Goal: Task Accomplishment & Management: Manage account settings

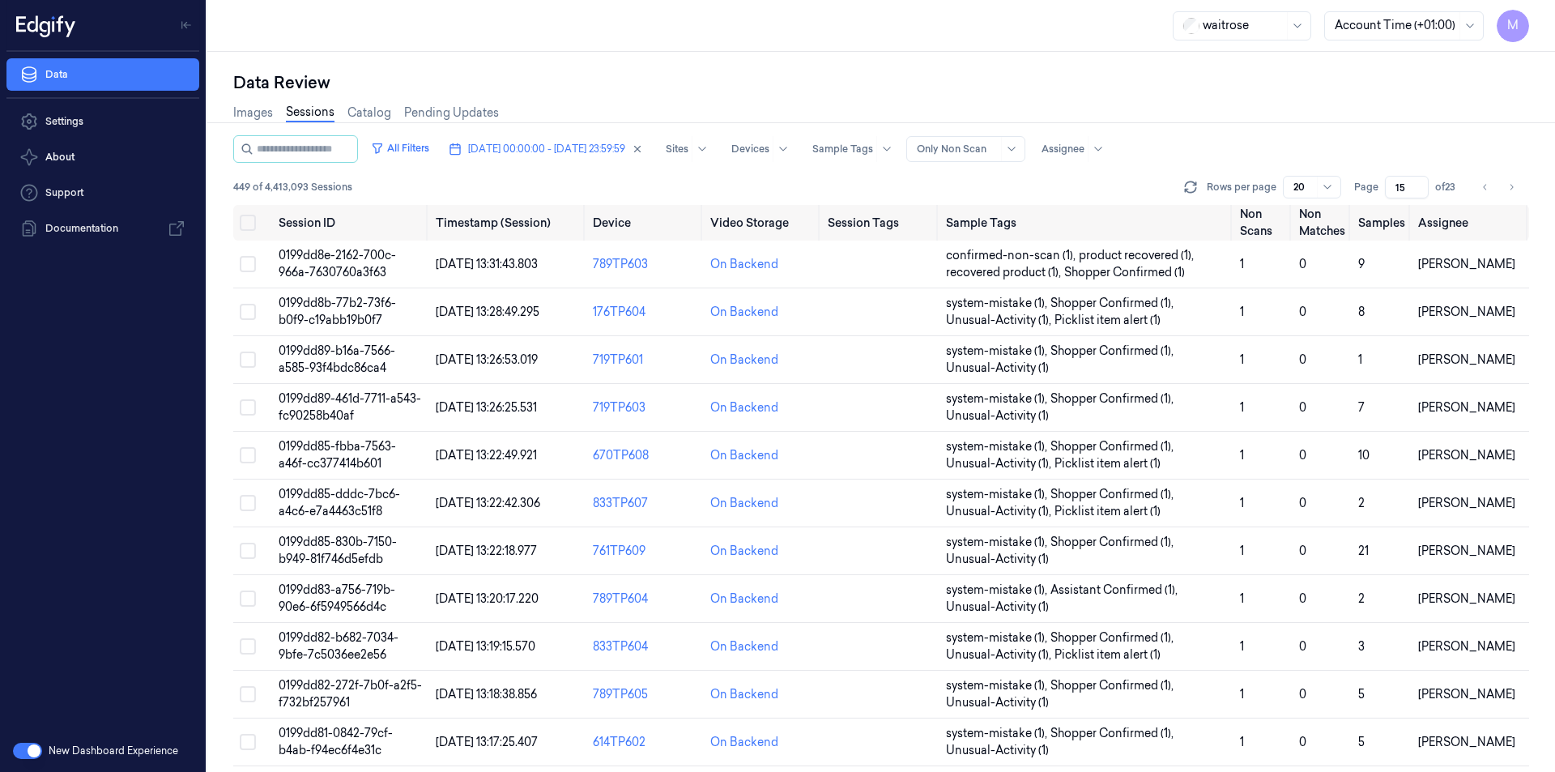
click at [1386, 112] on div "Images Sessions Catalog Pending Updates" at bounding box center [881, 114] width 1296 height 41
click at [1509, 189] on icon "Go to next page" at bounding box center [1511, 187] width 10 height 13
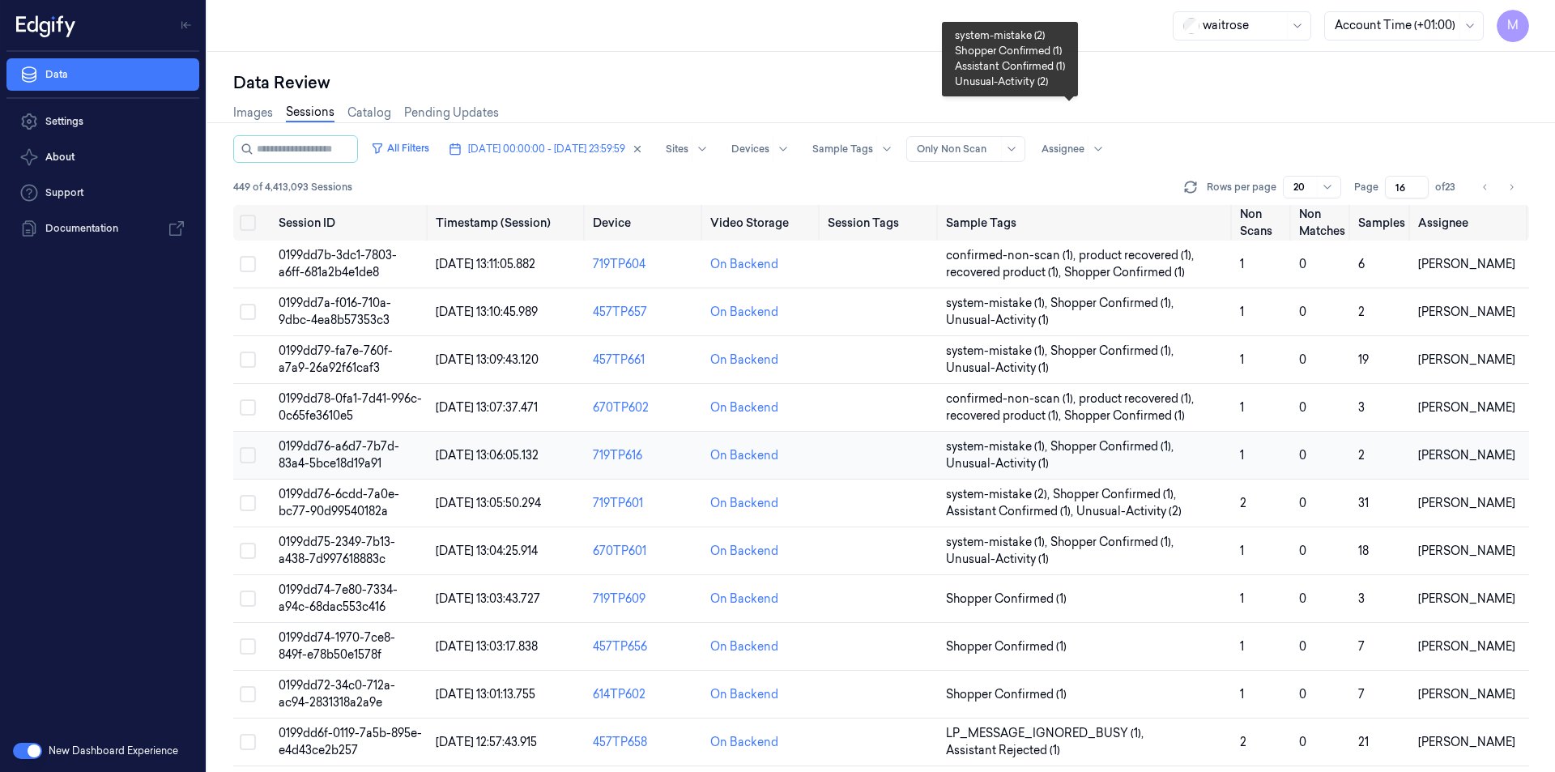
scroll to position [436, 0]
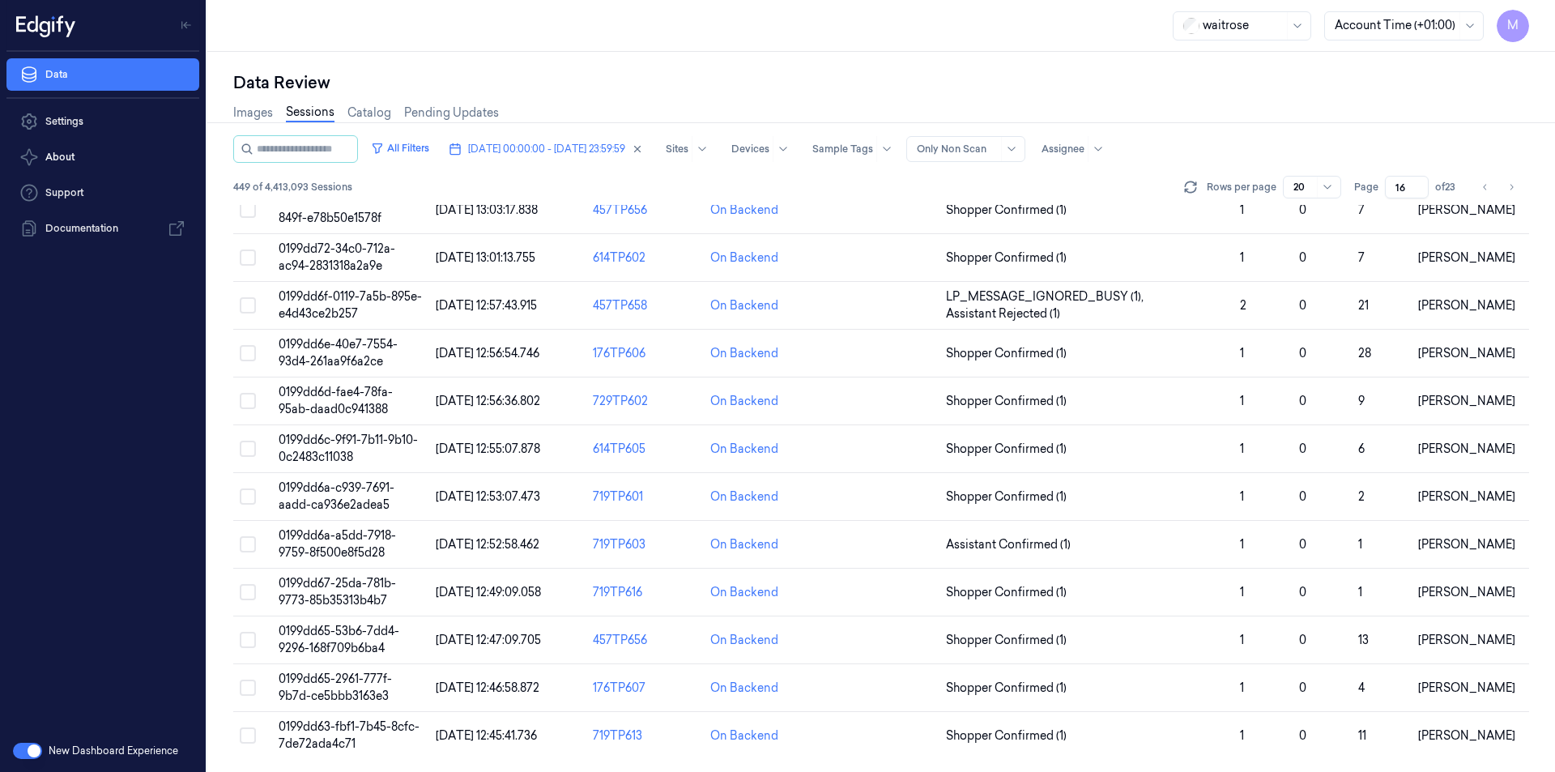
click at [1208, 114] on div "Images Sessions Catalog Pending Updates" at bounding box center [881, 114] width 1296 height 41
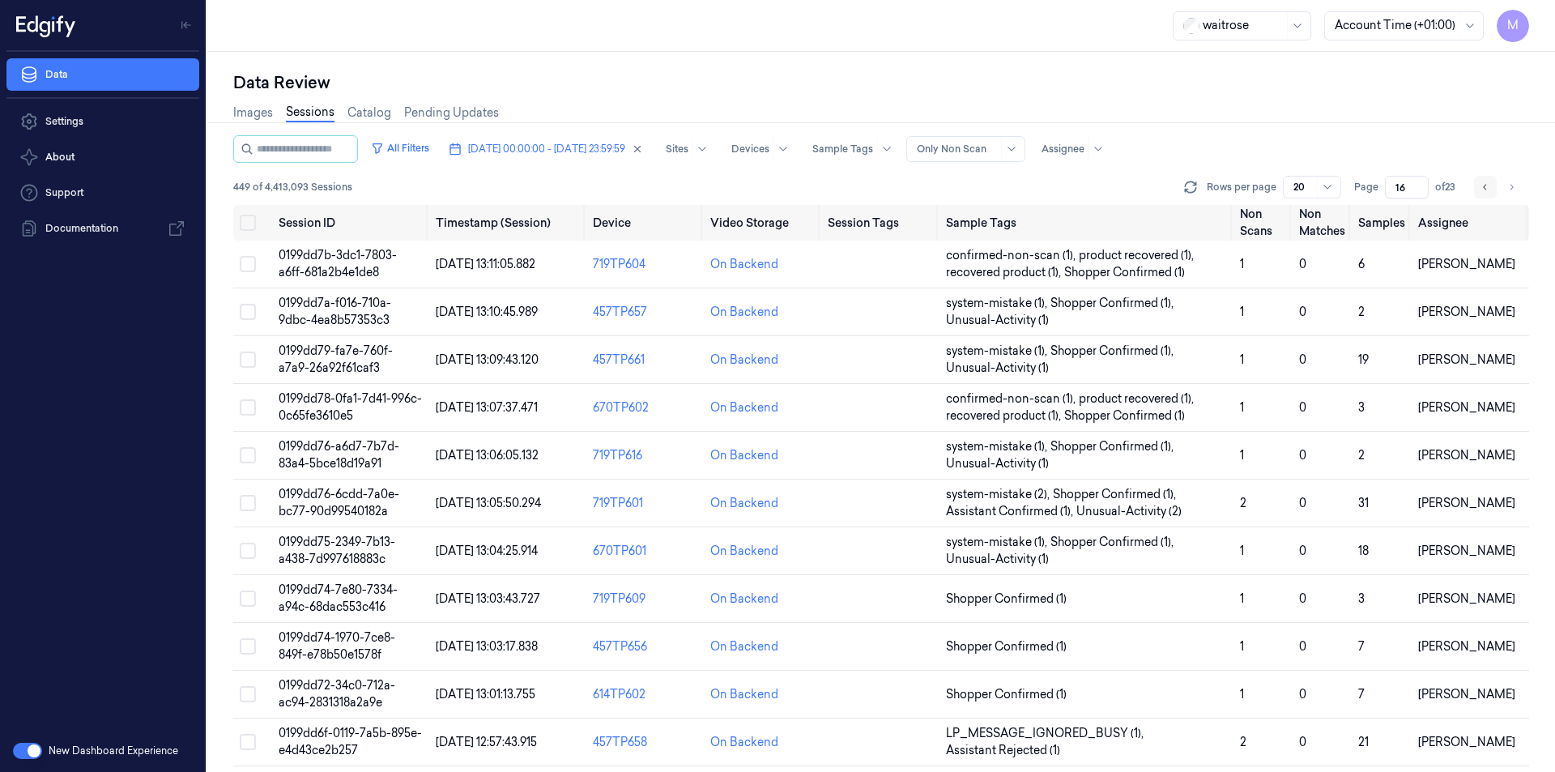
drag, startPoint x: 1510, startPoint y: 189, endPoint x: 1488, endPoint y: 196, distance: 22.8
click at [1510, 189] on icon "Go to next page" at bounding box center [1511, 187] width 3 height 6
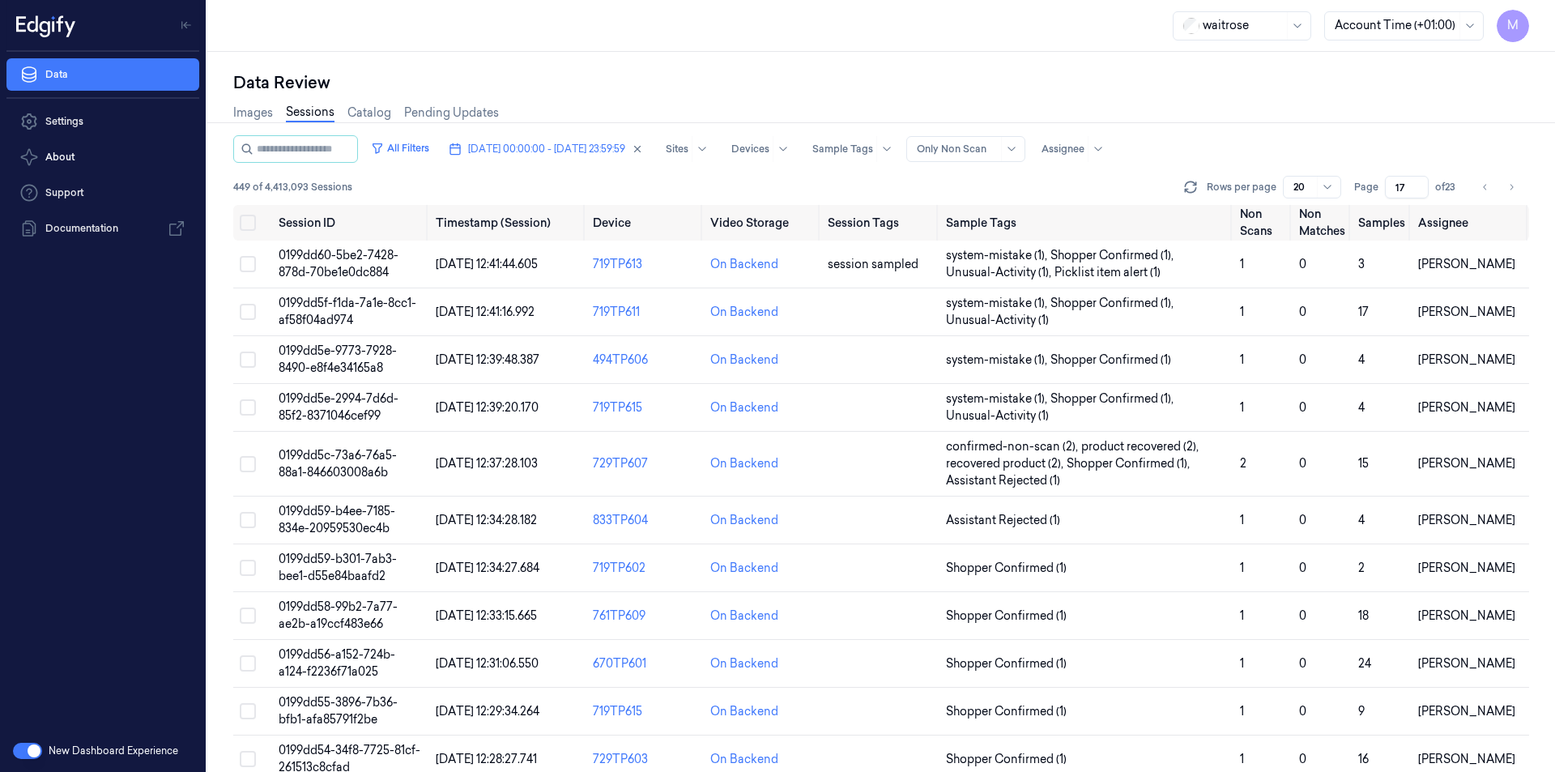
click at [1204, 92] on div "Data Review" at bounding box center [881, 82] width 1296 height 23
click at [1514, 186] on icon "Go to next page" at bounding box center [1511, 187] width 10 height 13
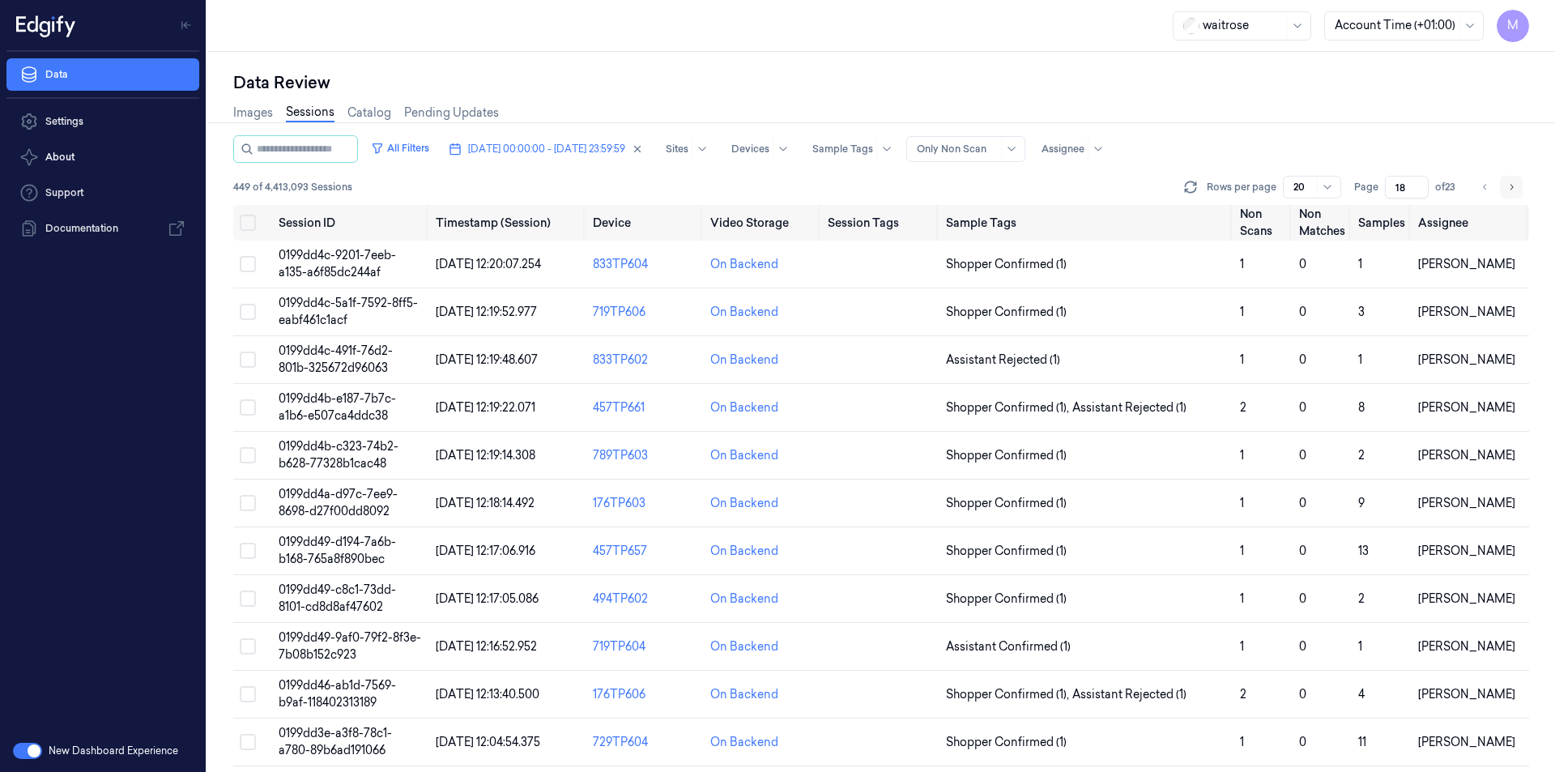
click at [1514, 186] on icon "Go to next page" at bounding box center [1511, 187] width 10 height 13
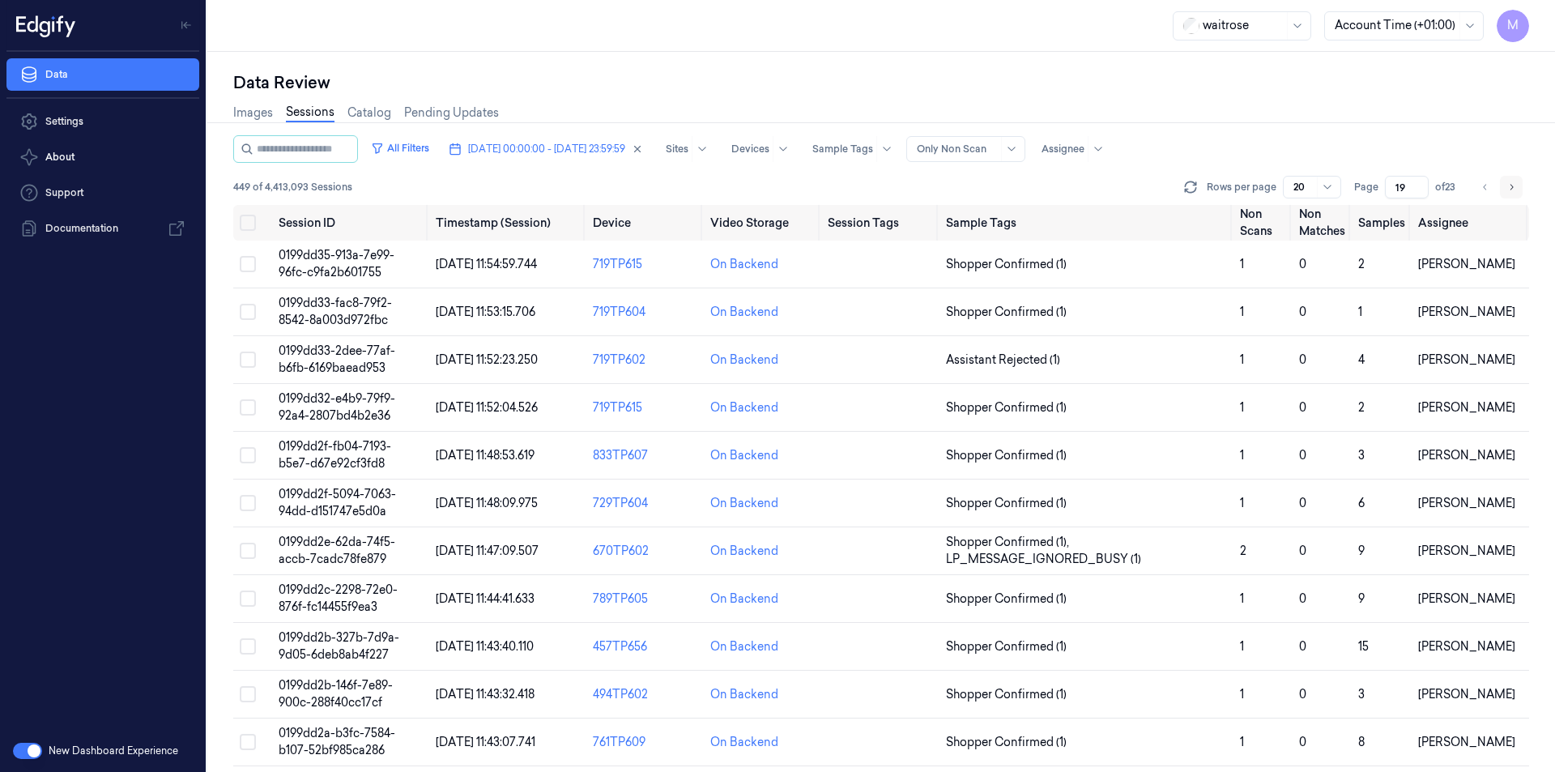
click at [1514, 186] on icon "Go to next page" at bounding box center [1511, 187] width 10 height 13
click at [247, 221] on button "Select all" at bounding box center [248, 223] width 16 height 16
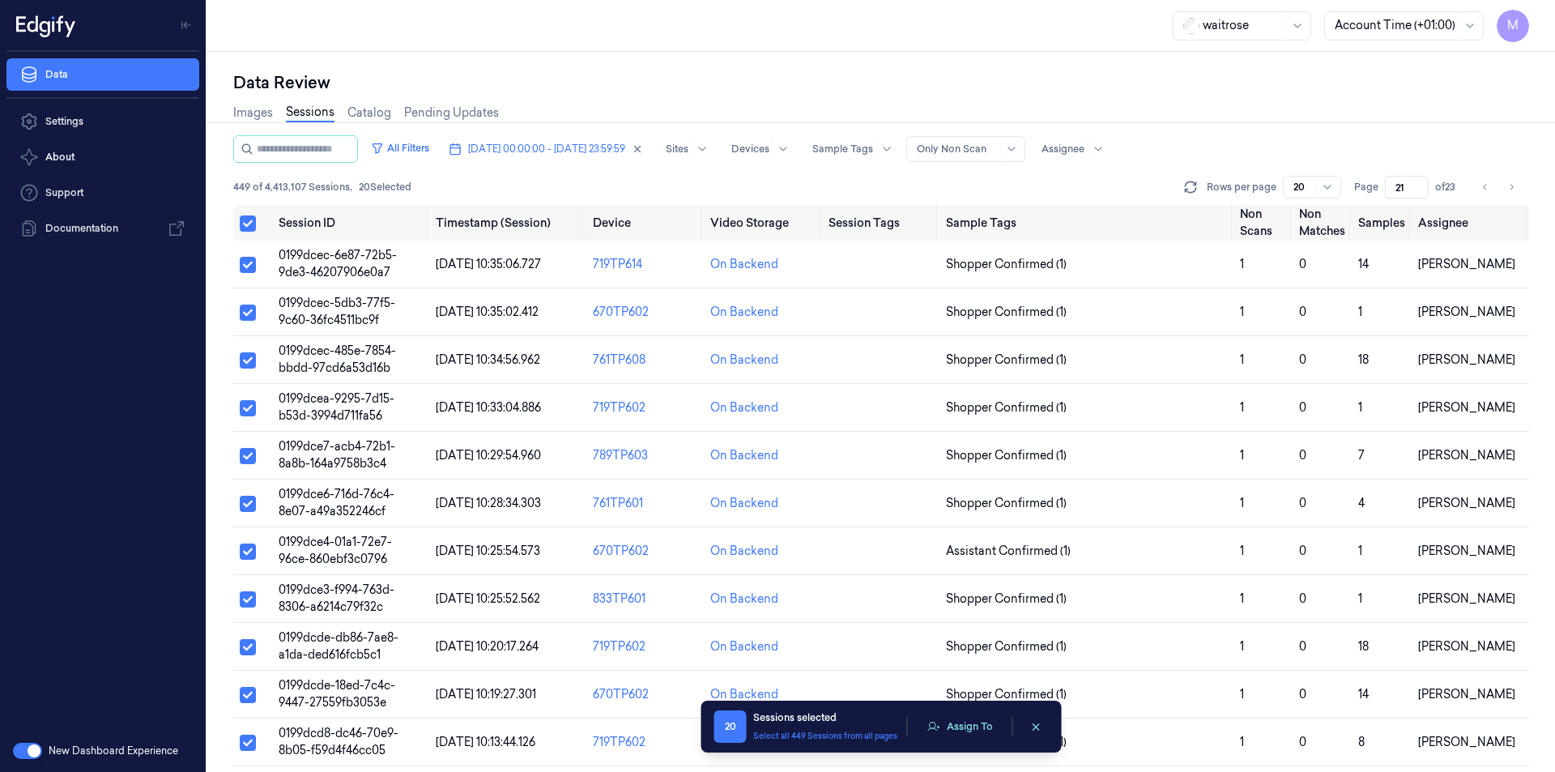
click at [874, 85] on div "Data Review" at bounding box center [881, 82] width 1296 height 23
click at [961, 726] on button "Assign To" at bounding box center [960, 726] width 85 height 24
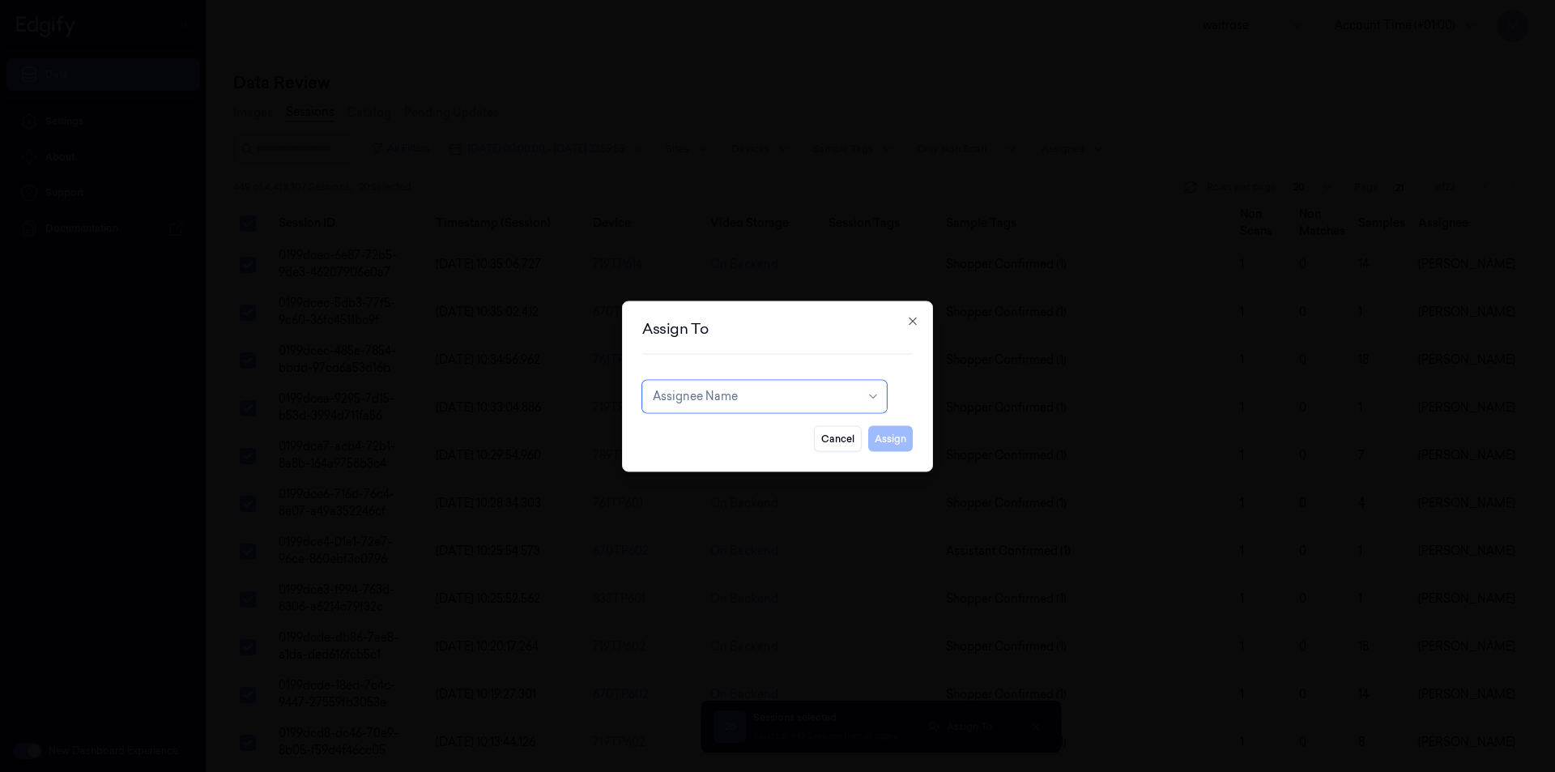
click at [828, 386] on div "Assignee Name" at bounding box center [756, 396] width 207 height 23
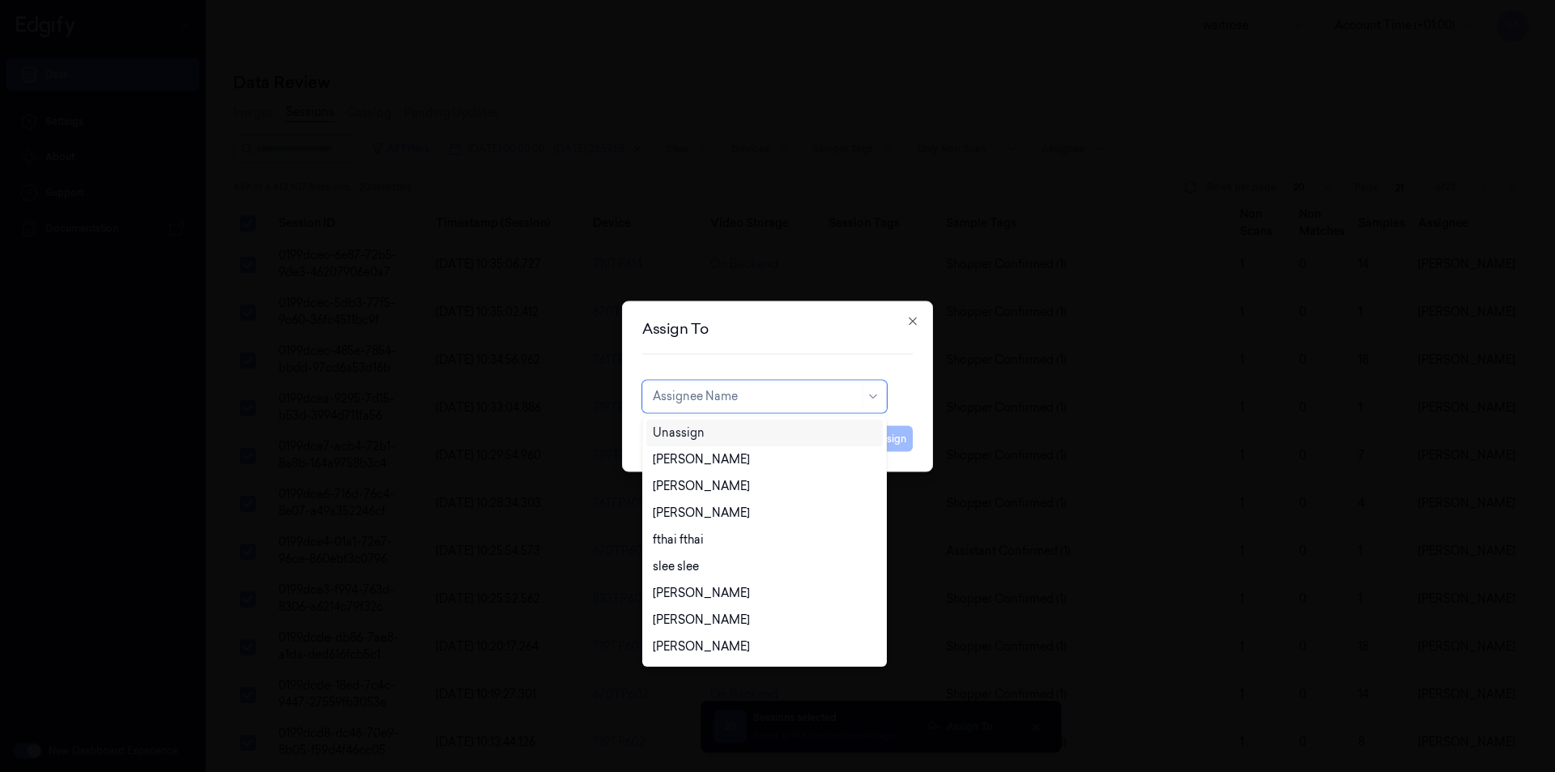
click at [694, 428] on div "Unassign" at bounding box center [679, 432] width 52 height 17
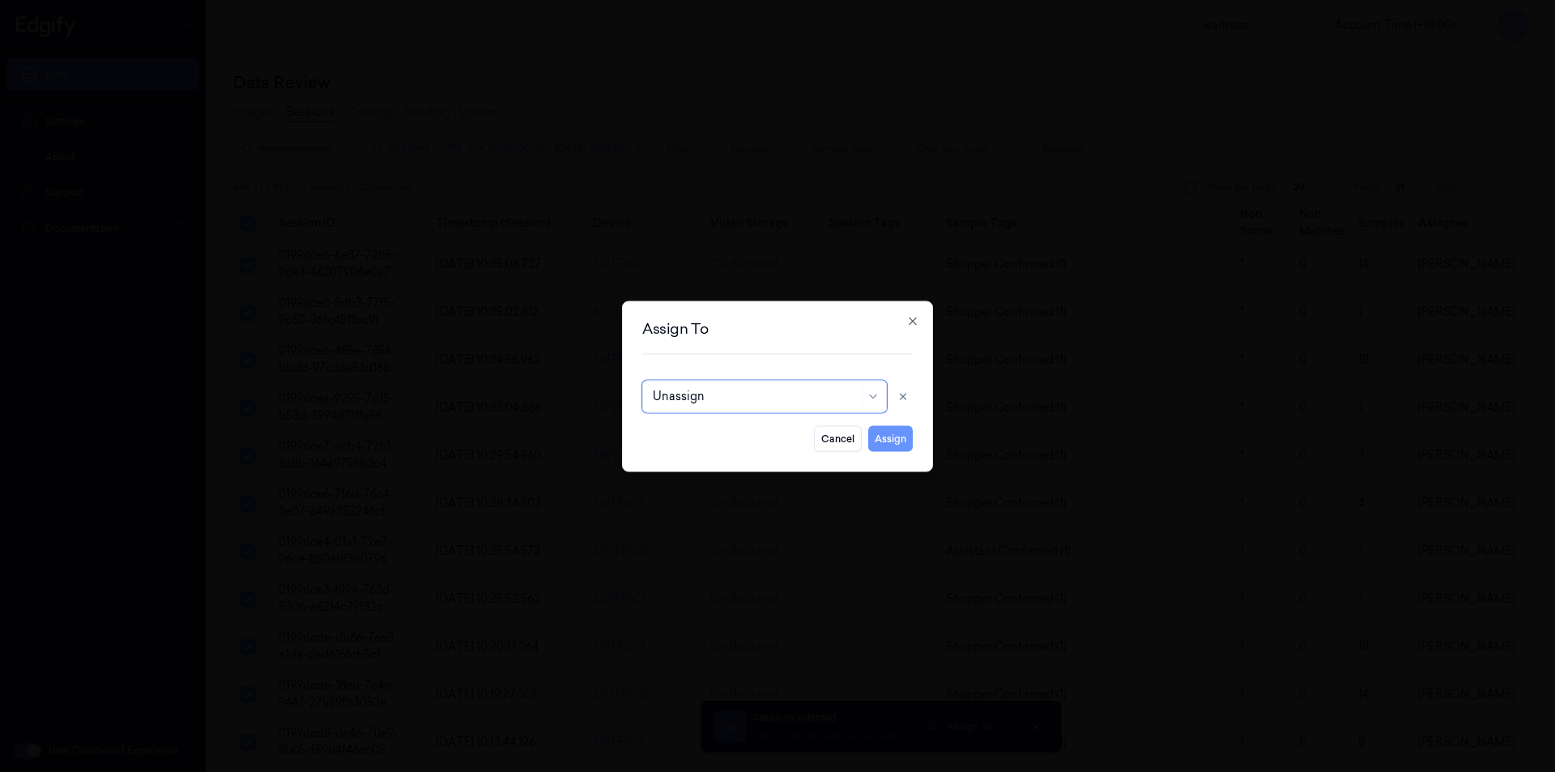
click at [890, 440] on button "Assign" at bounding box center [890, 438] width 45 height 26
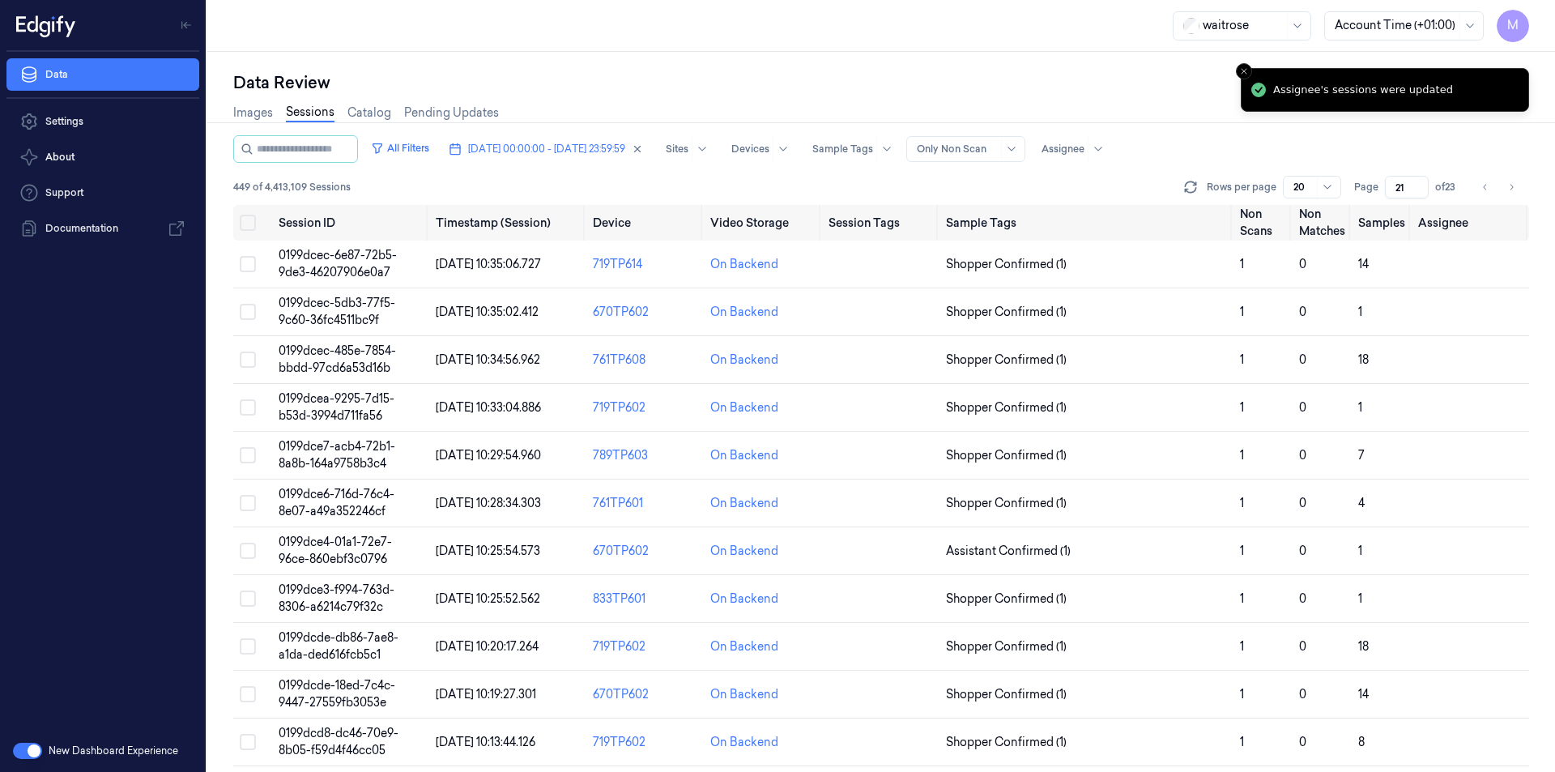
click at [913, 92] on div "Data Review" at bounding box center [881, 82] width 1296 height 23
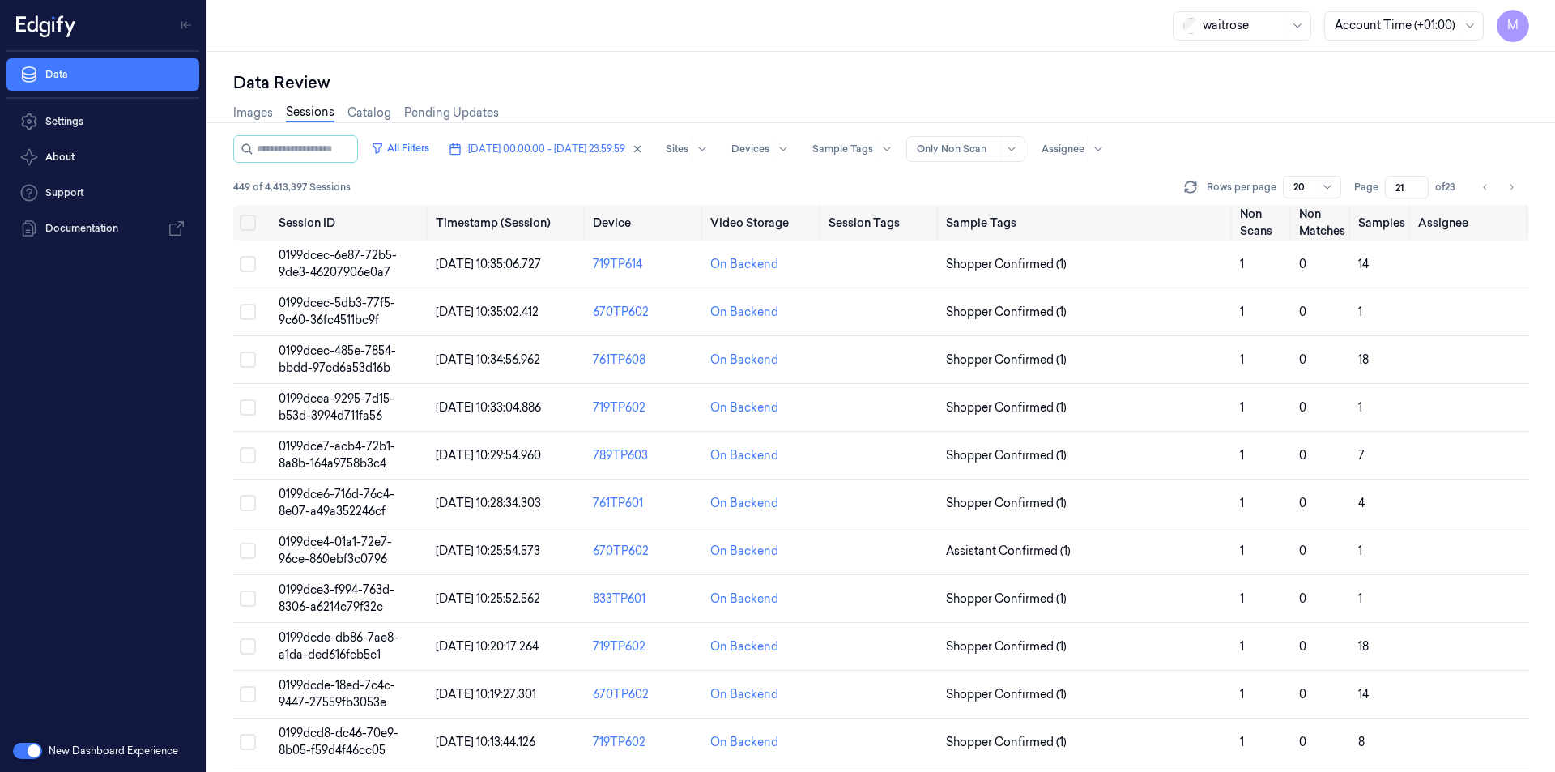
click at [785, 79] on div "Data Review" at bounding box center [881, 82] width 1296 height 23
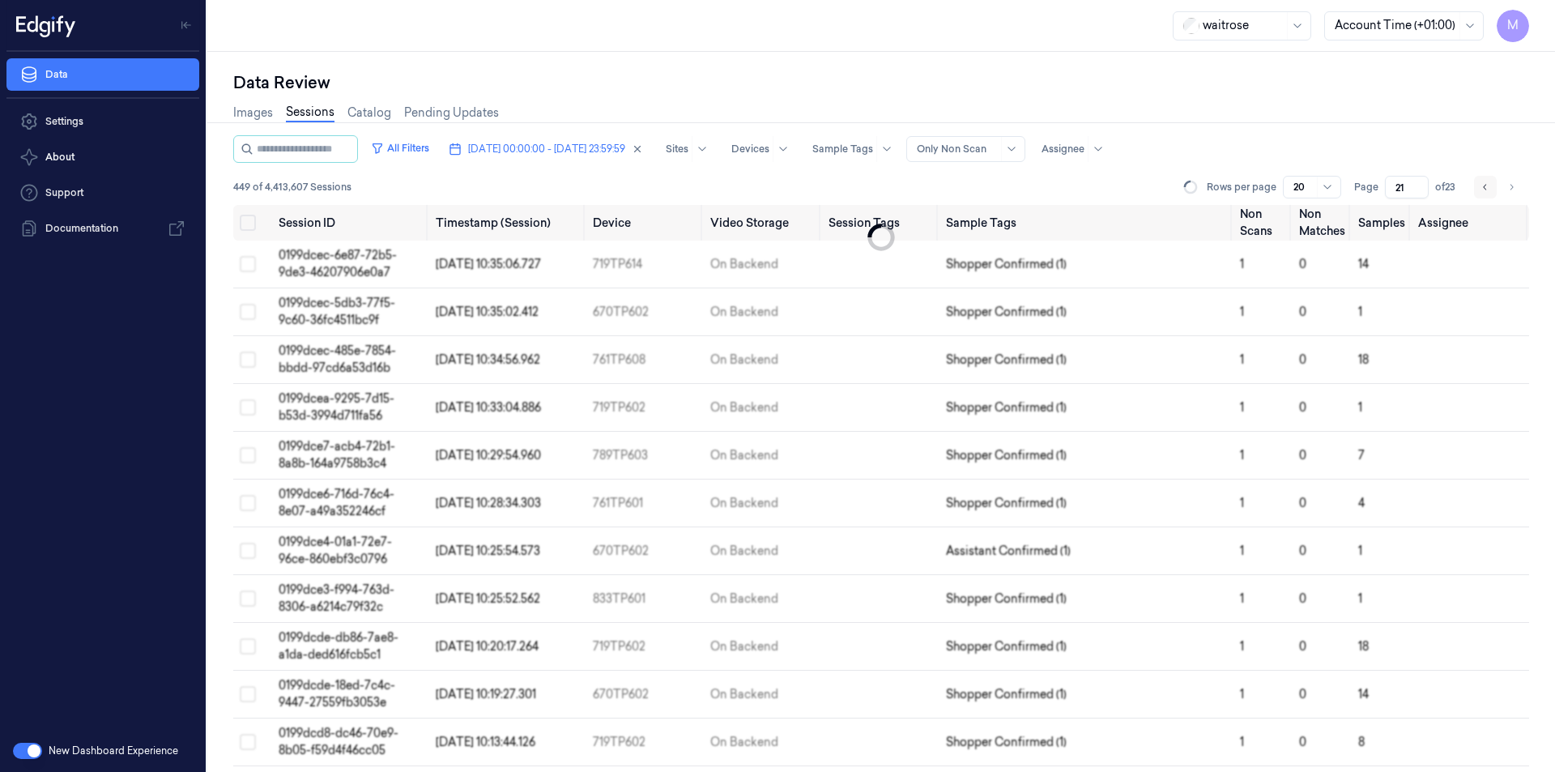
click at [1488, 192] on button "Go to previous page" at bounding box center [1485, 187] width 23 height 23
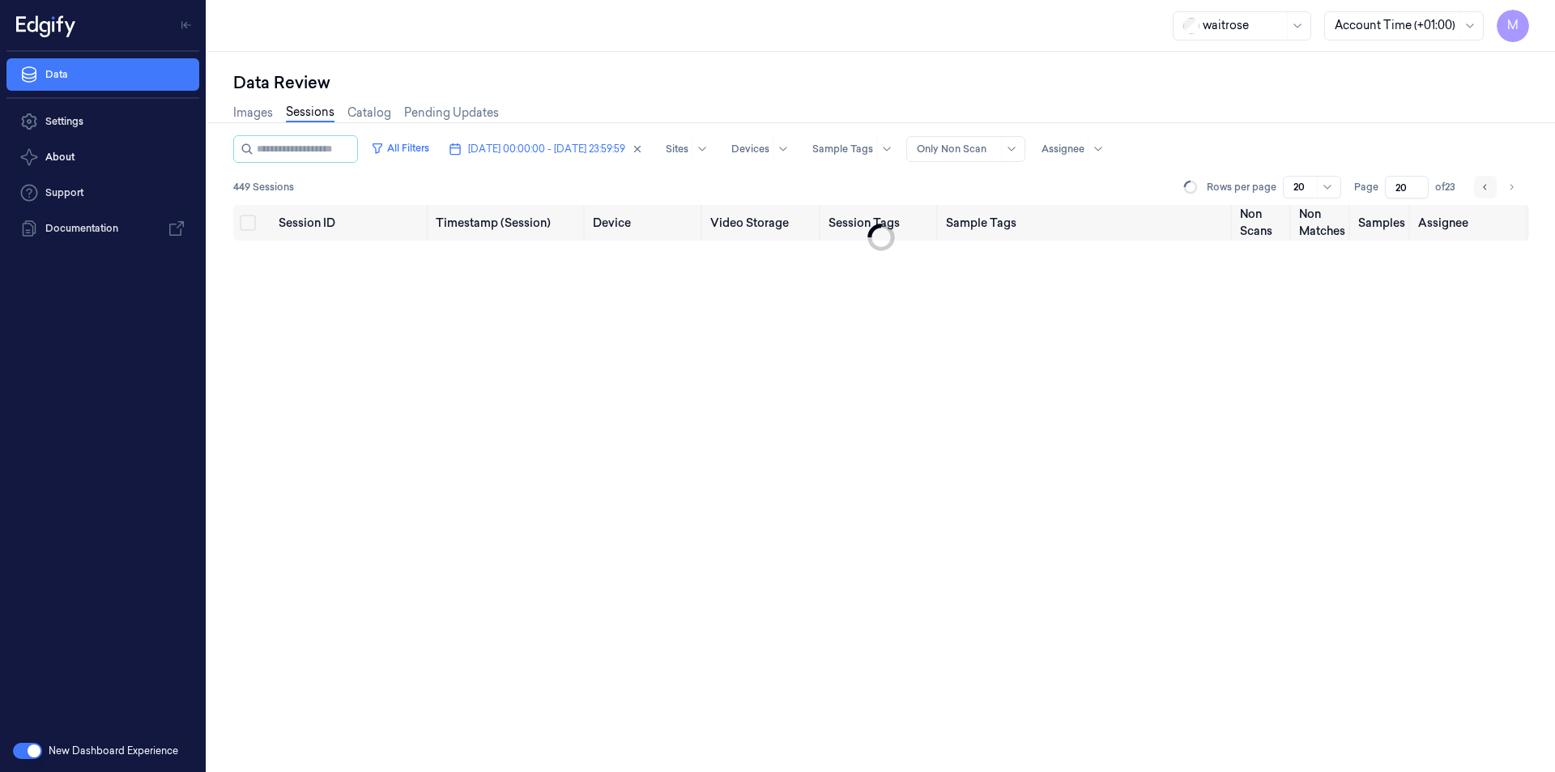
click at [1488, 192] on icon "Go to previous page" at bounding box center [1485, 187] width 10 height 13
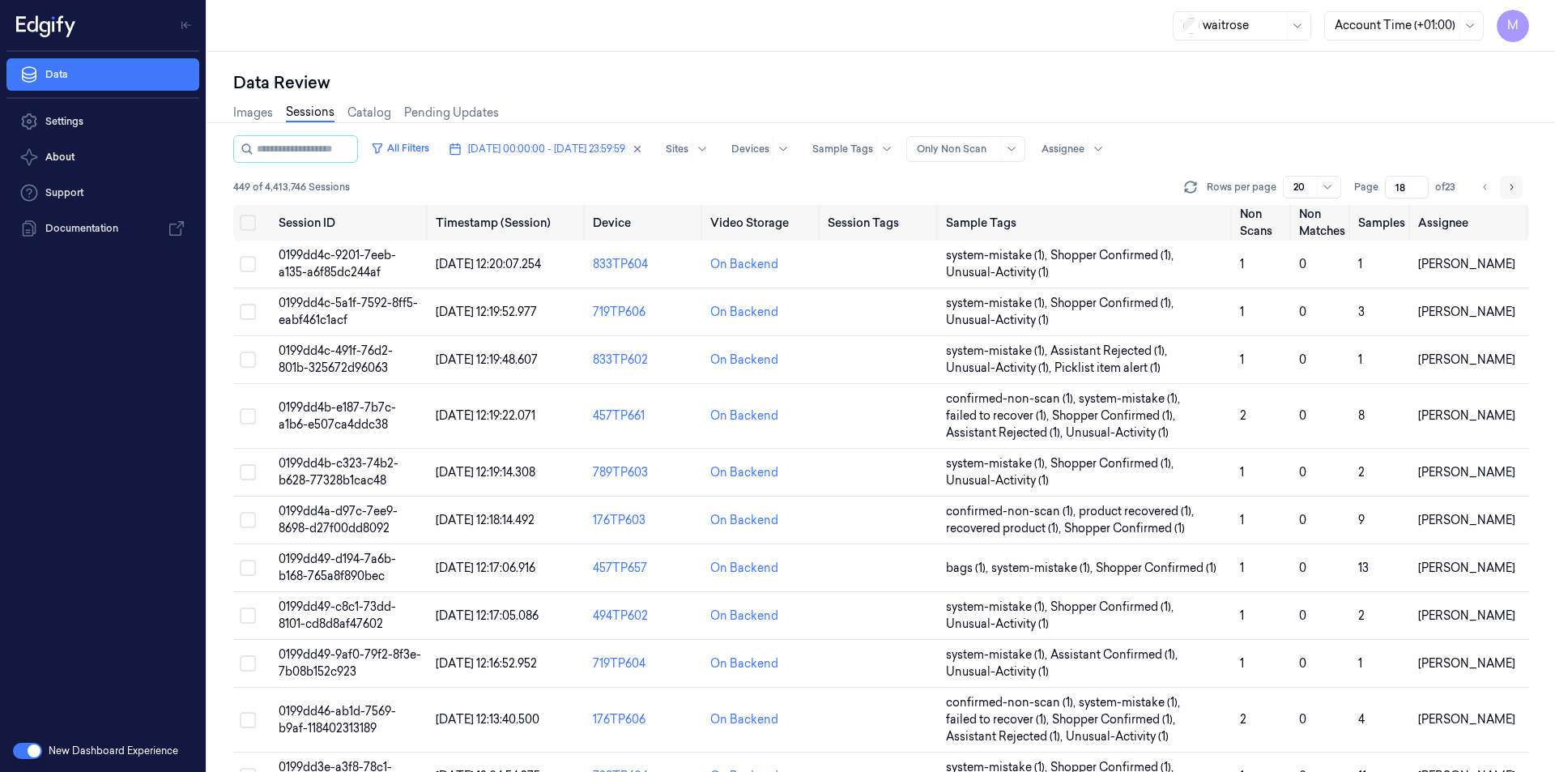
click at [1510, 184] on icon "Go to next page" at bounding box center [1511, 187] width 10 height 13
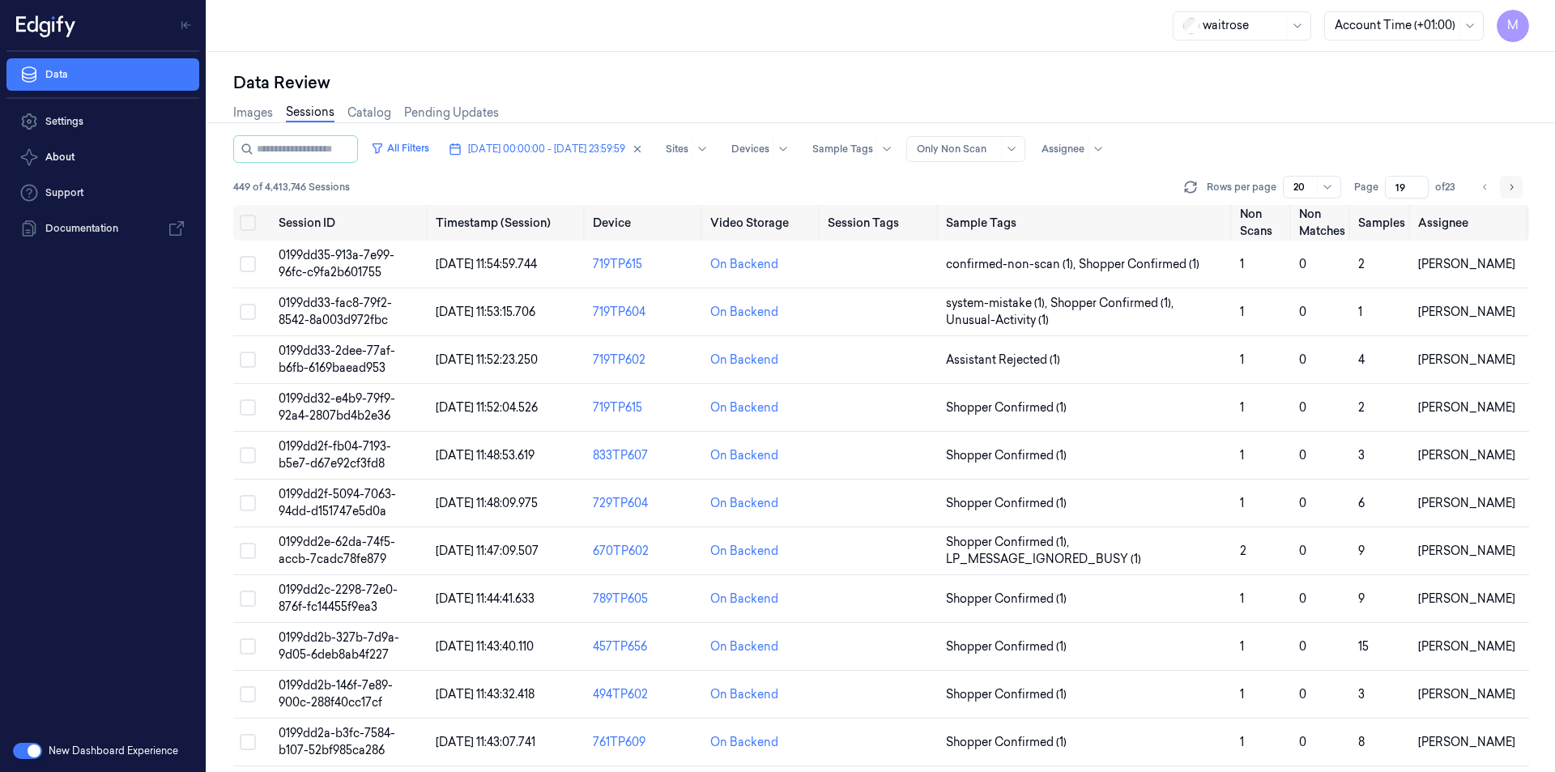
click at [1517, 183] on button "Go to next page" at bounding box center [1511, 187] width 23 height 23
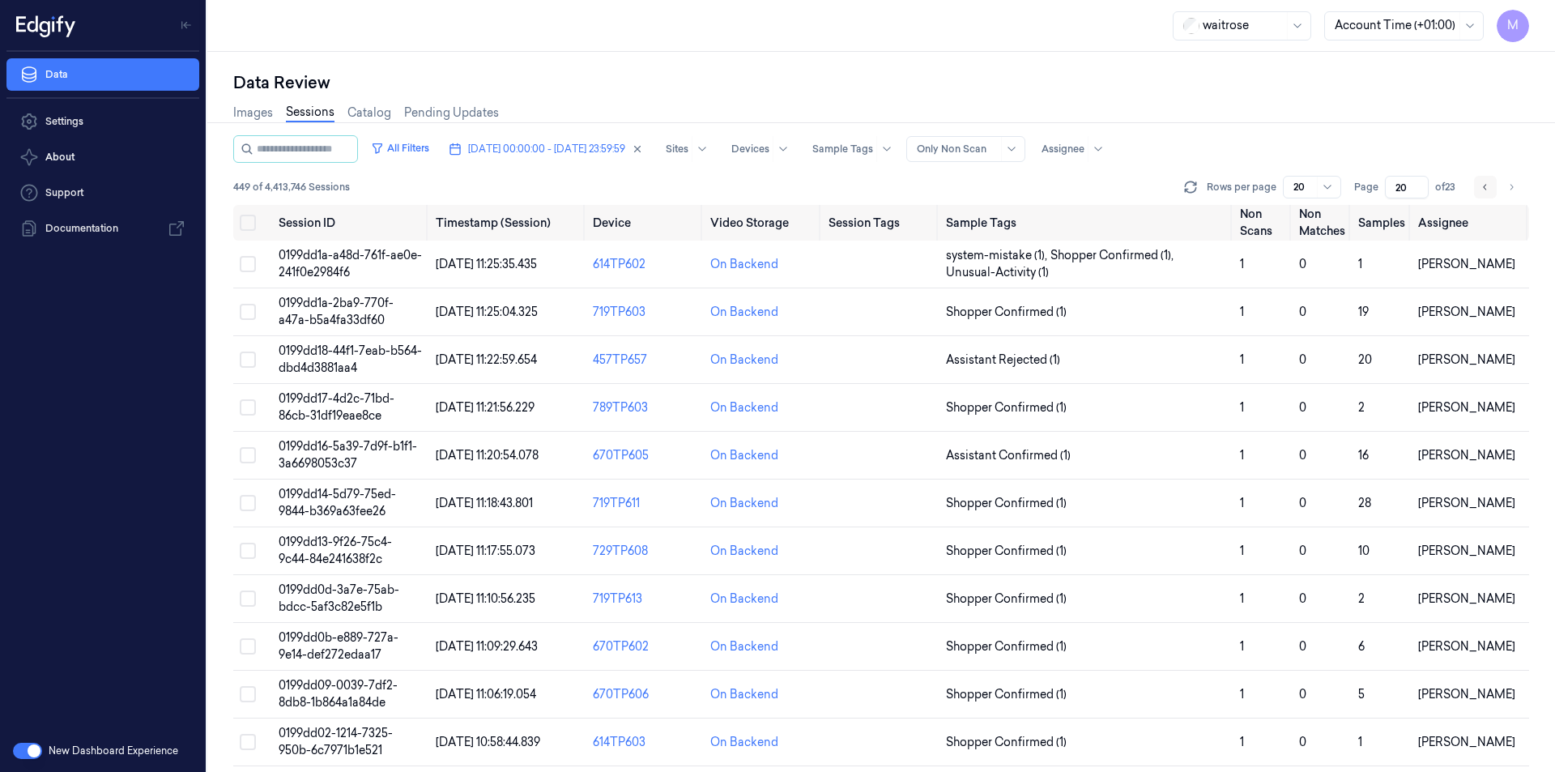
click at [1494, 189] on button "Go to previous page" at bounding box center [1485, 187] width 23 height 23
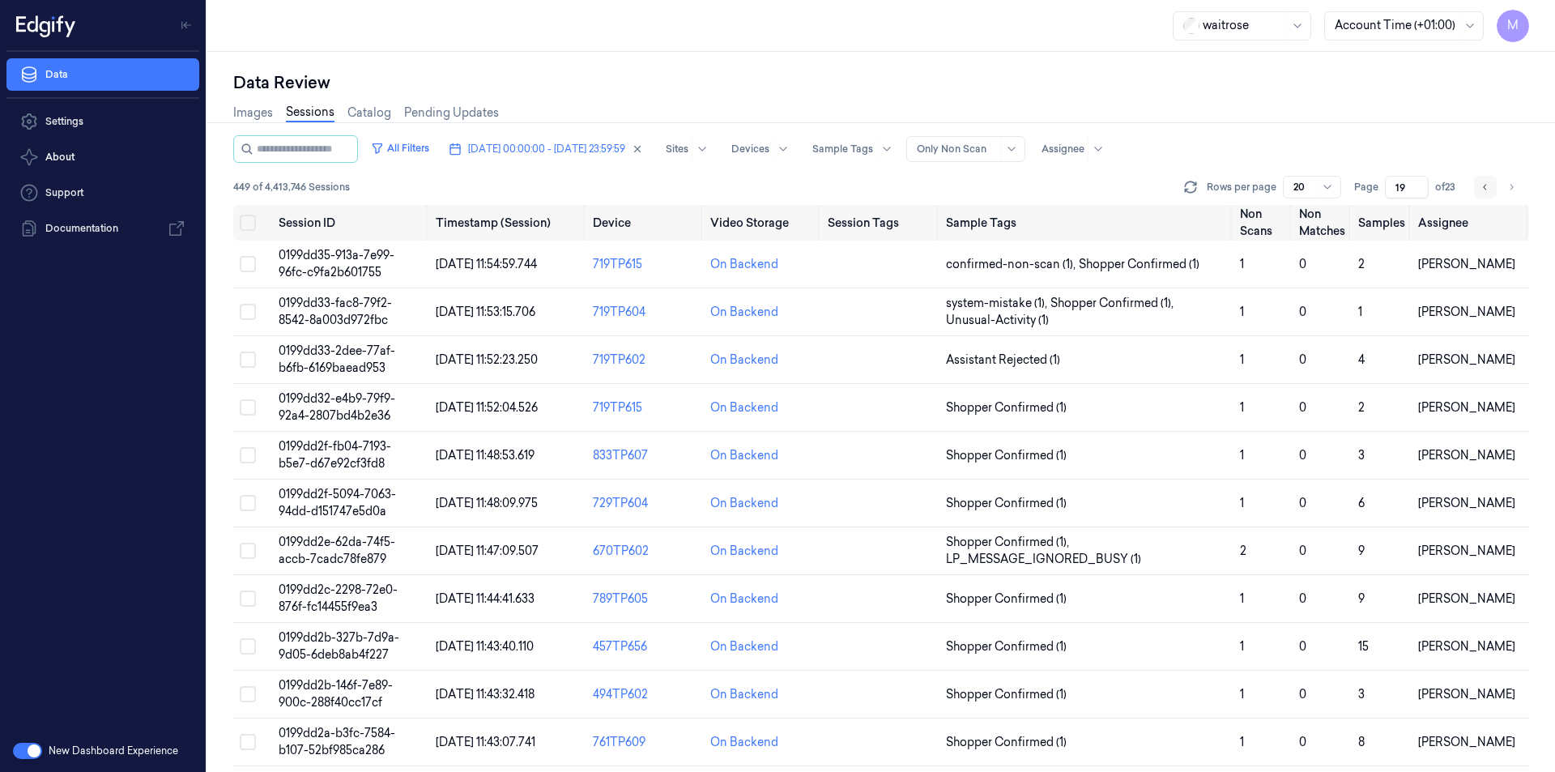
click at [1494, 189] on button "Go to previous page" at bounding box center [1485, 187] width 23 height 23
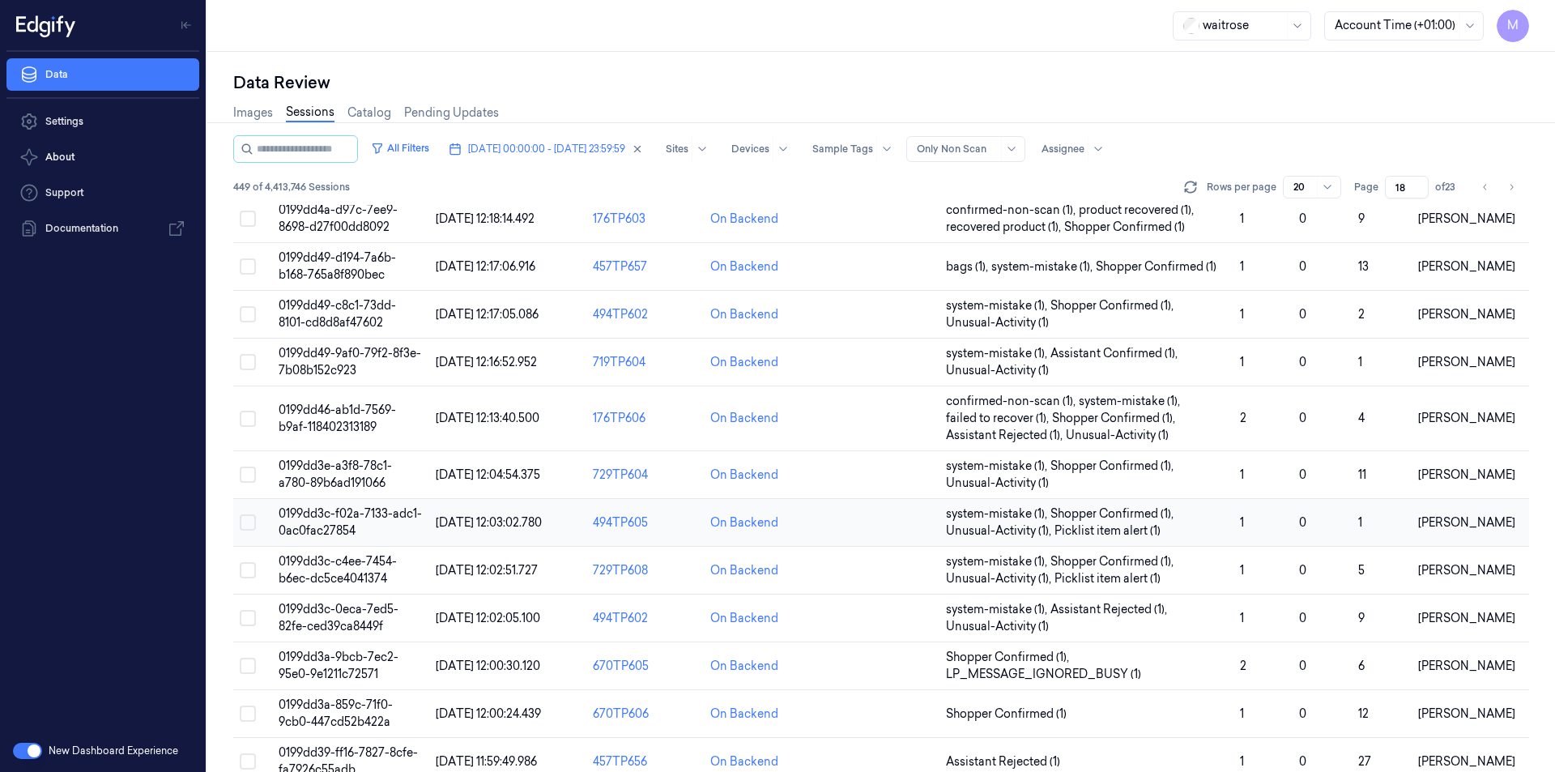
scroll to position [471, 0]
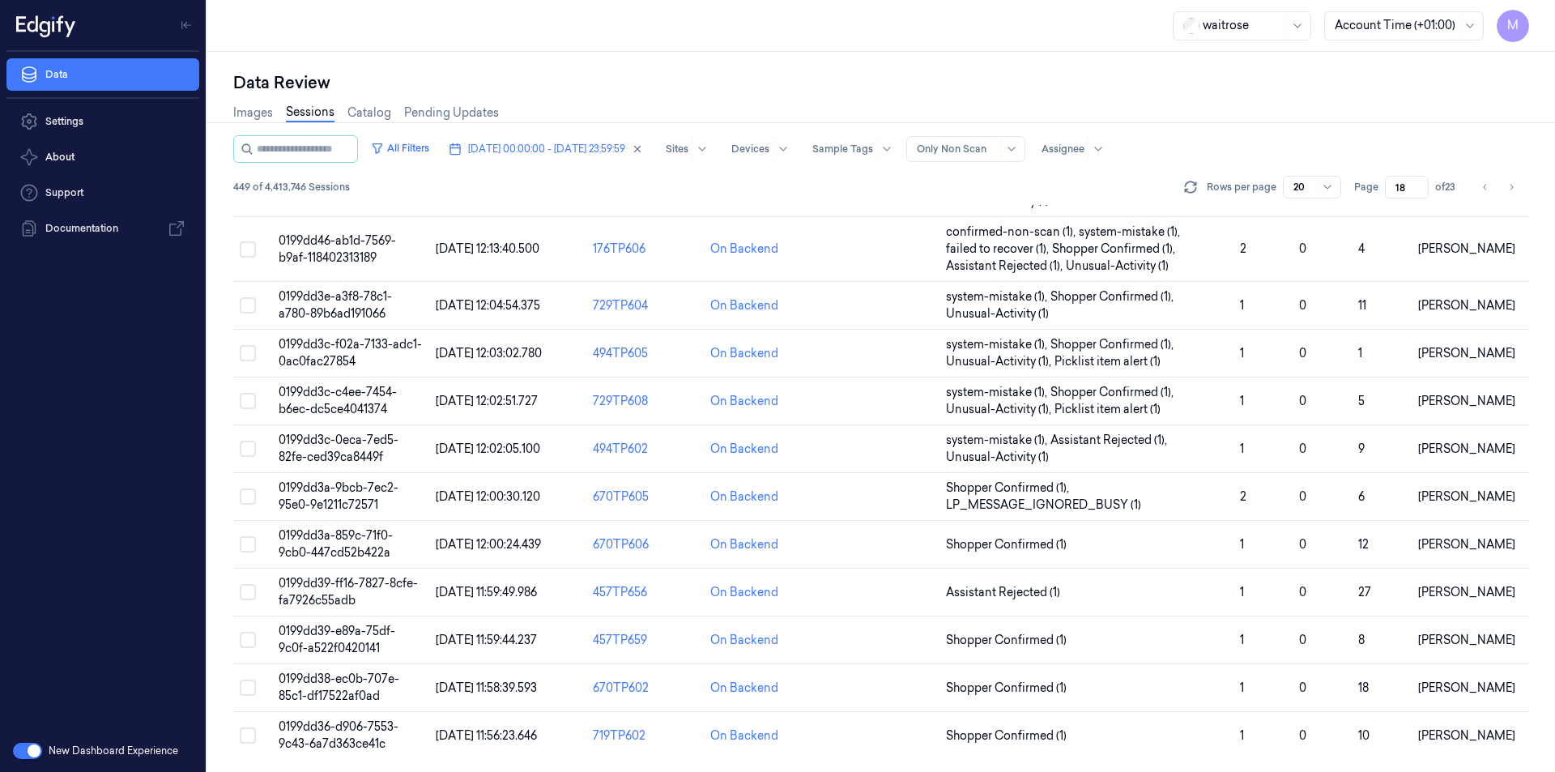
click at [1309, 83] on div "Data Review" at bounding box center [881, 82] width 1296 height 23
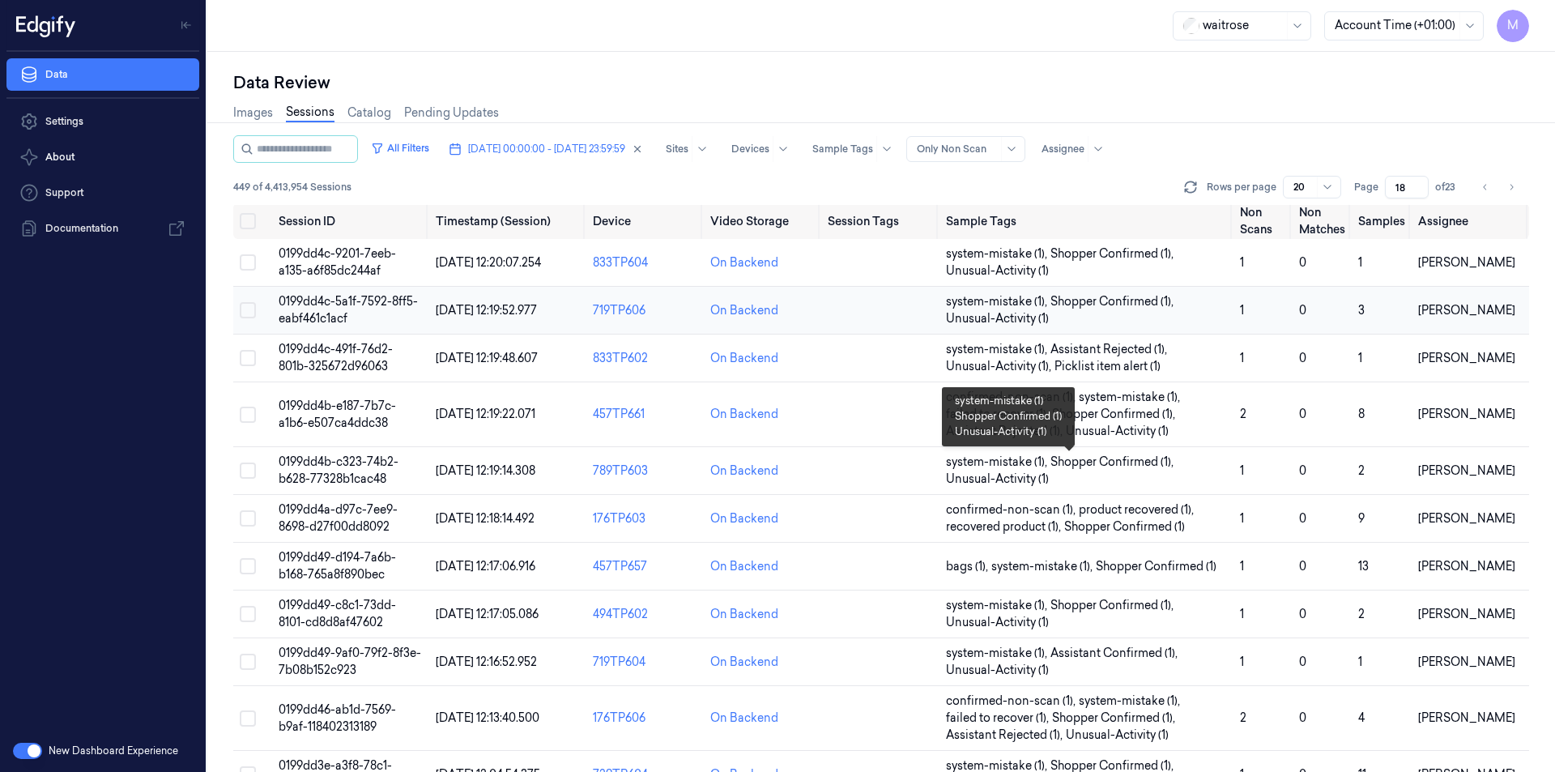
scroll to position [0, 0]
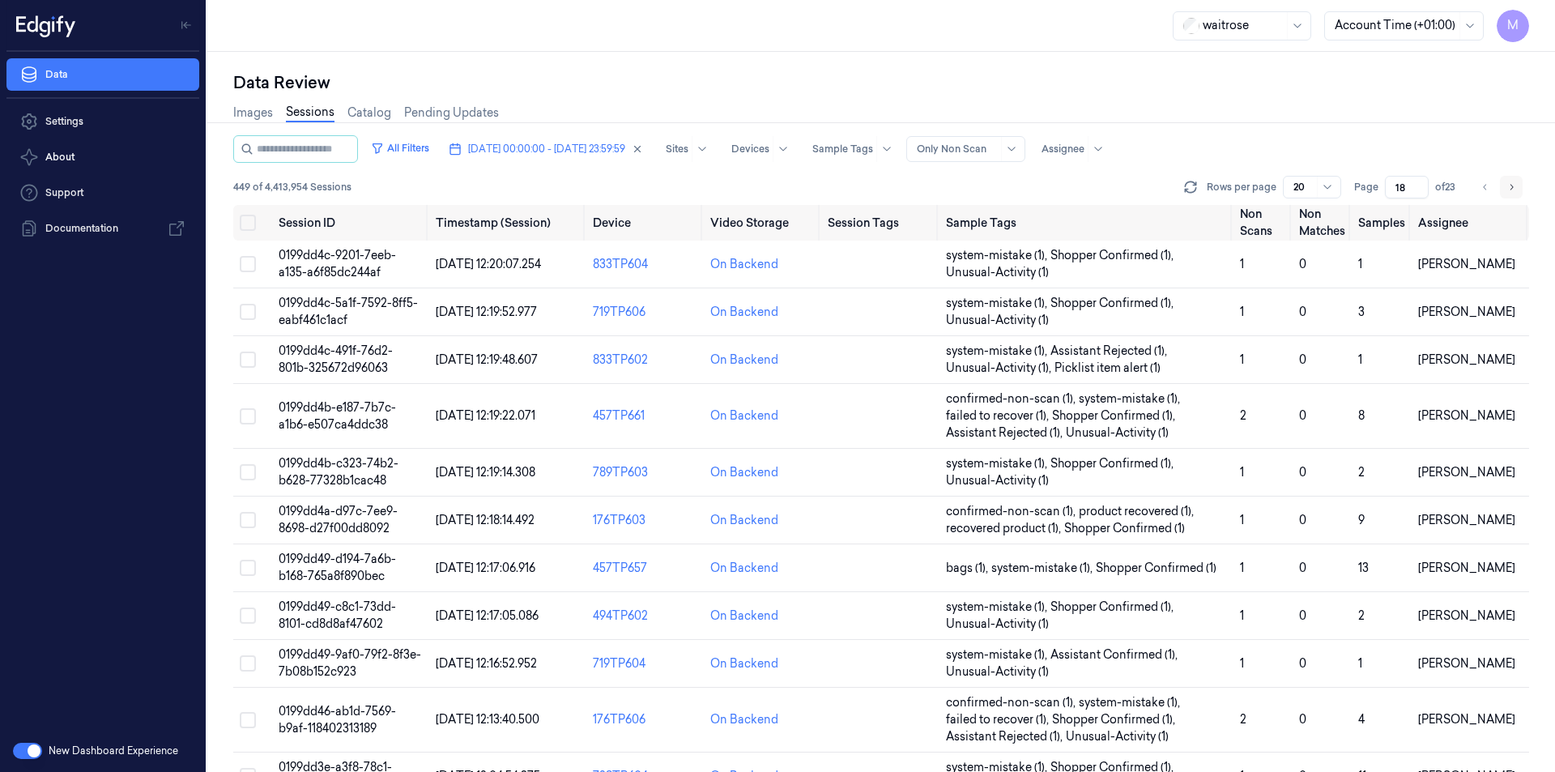
click at [1513, 181] on icon "Go to next page" at bounding box center [1511, 187] width 10 height 13
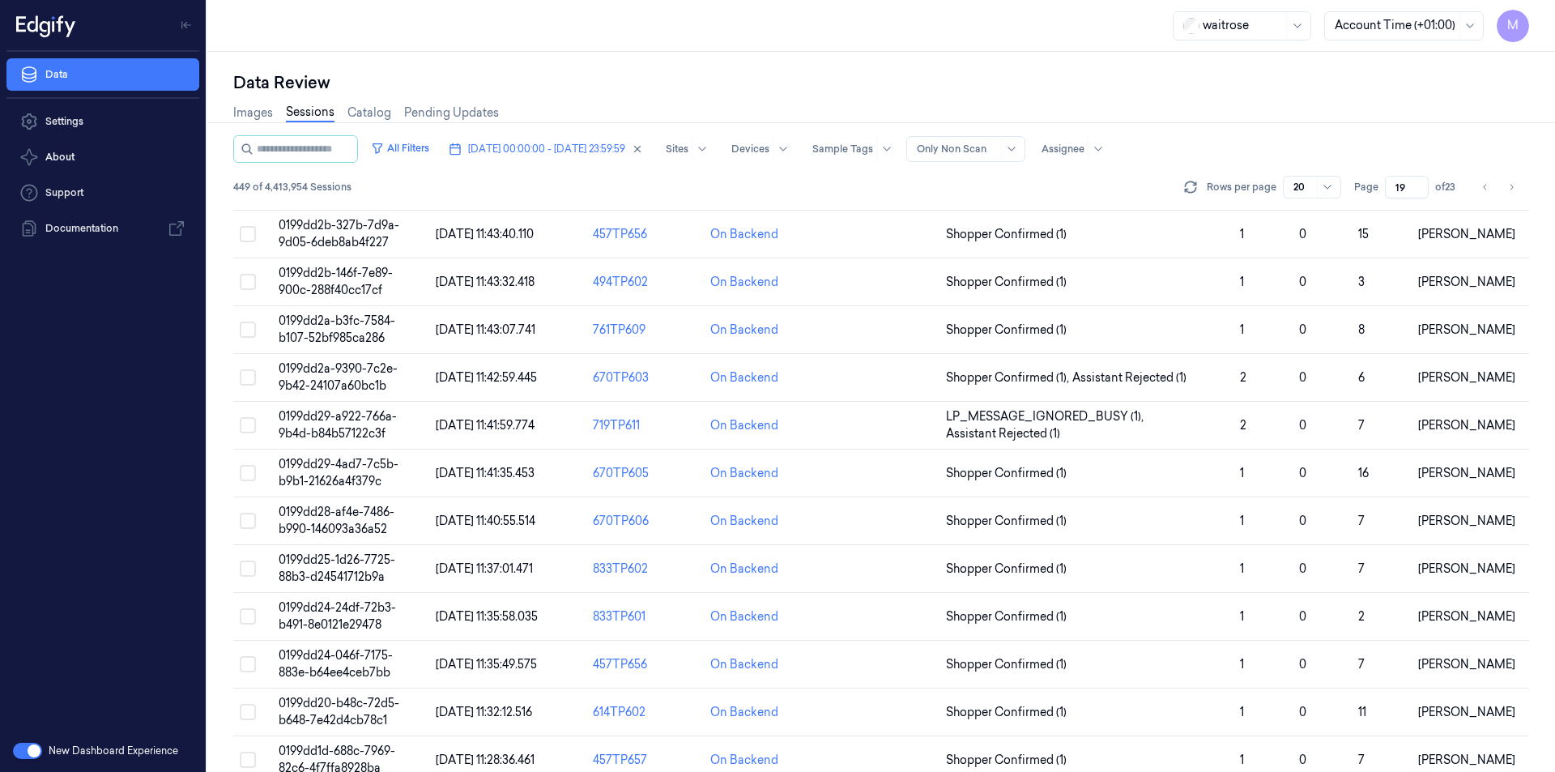
scroll to position [471, 0]
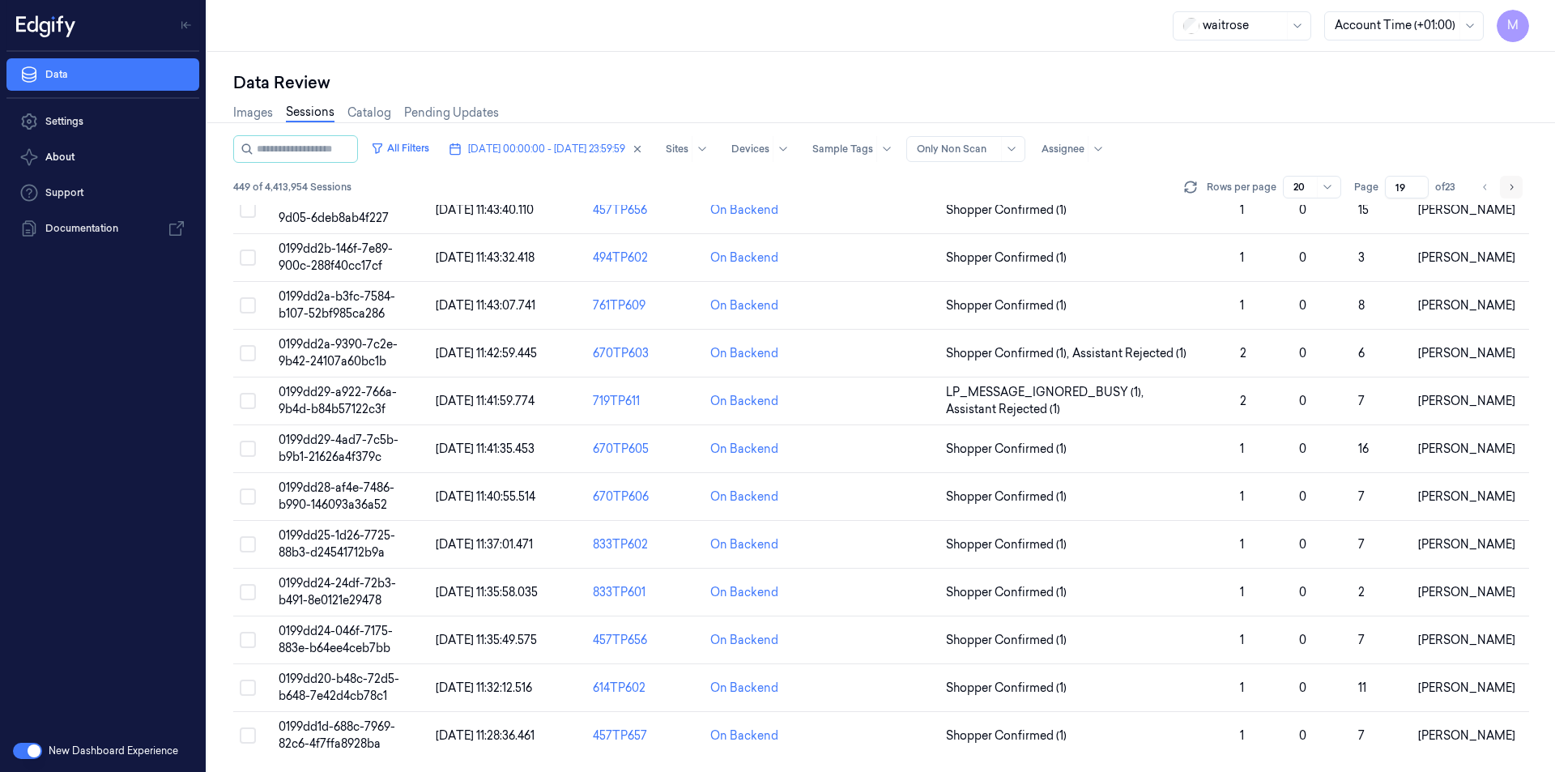
click at [1517, 192] on button "Go to next page" at bounding box center [1511, 187] width 23 height 23
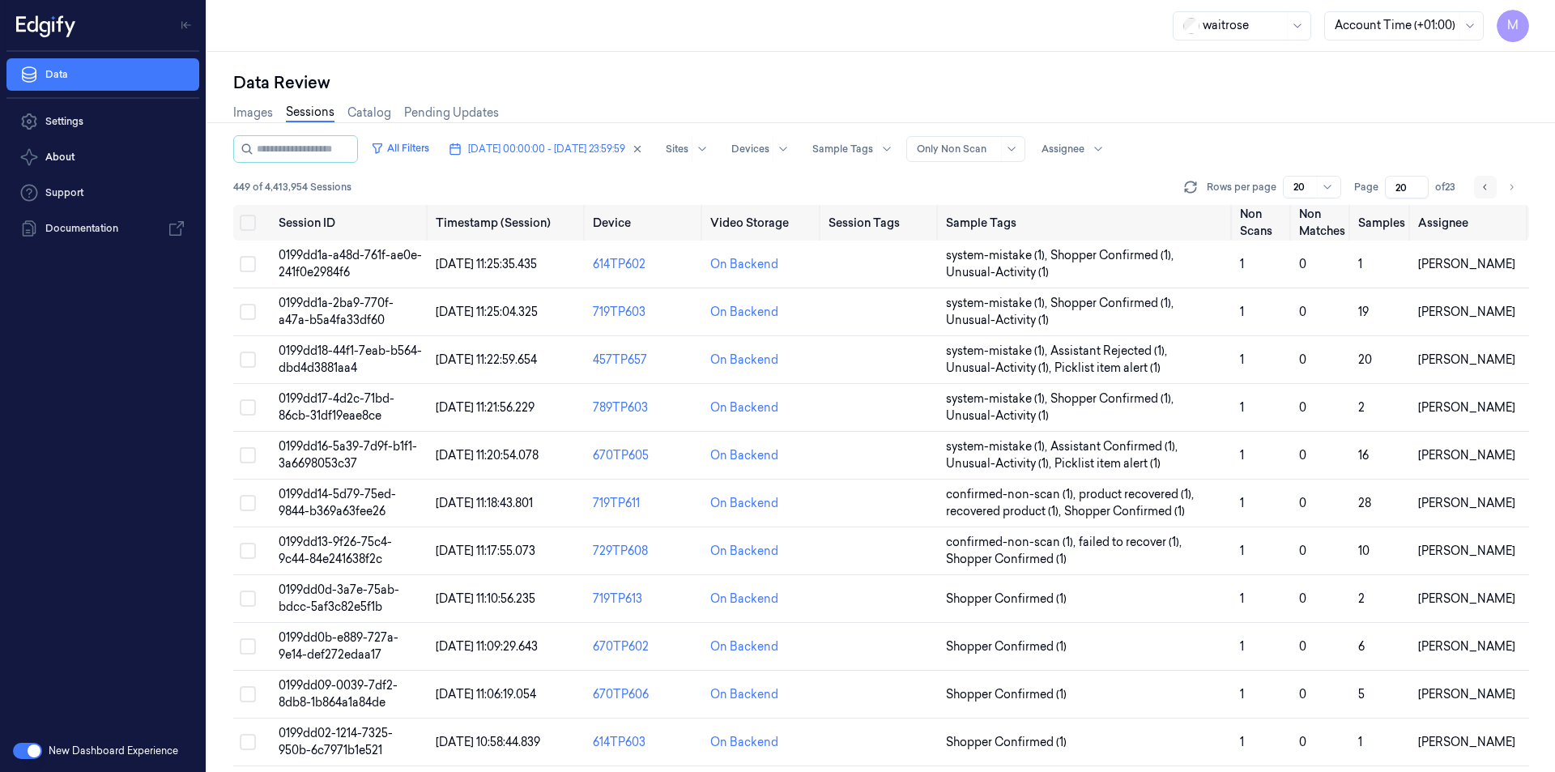
click at [1480, 185] on button "Go to previous page" at bounding box center [1485, 187] width 23 height 23
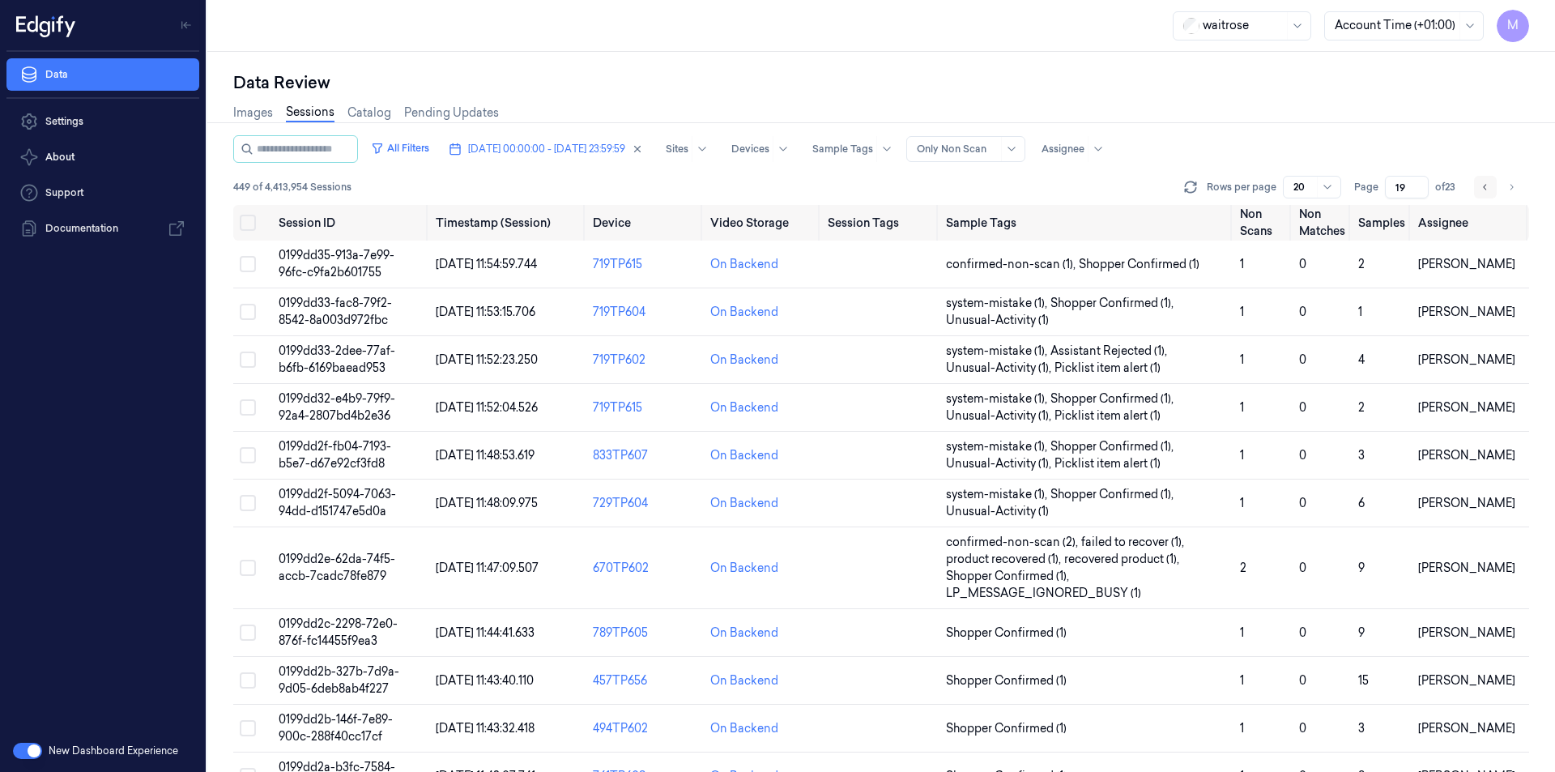
click at [1480, 185] on button "Go to previous page" at bounding box center [1485, 187] width 23 height 23
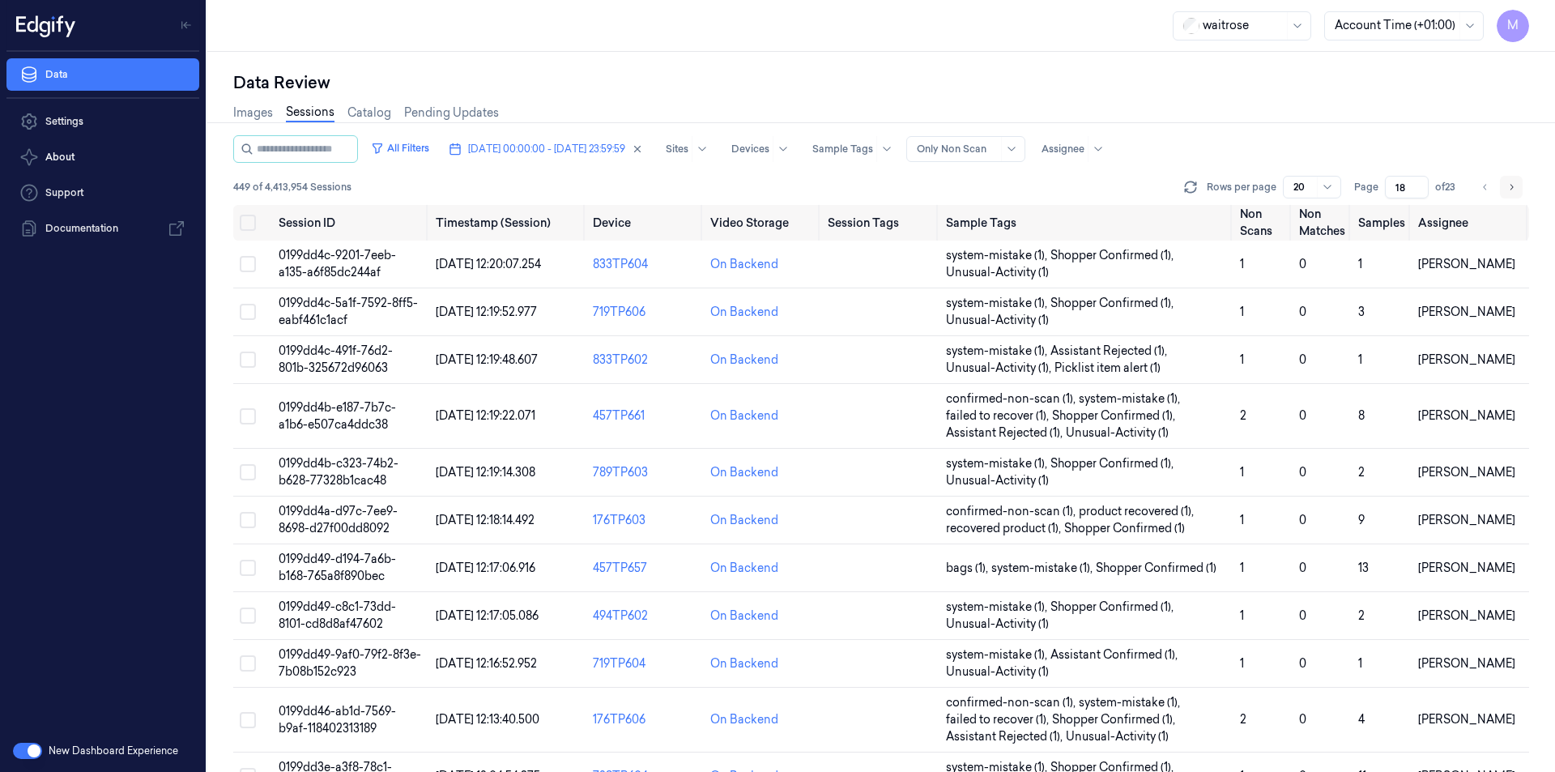
click at [1509, 185] on icon "Go to next page" at bounding box center [1511, 187] width 10 height 13
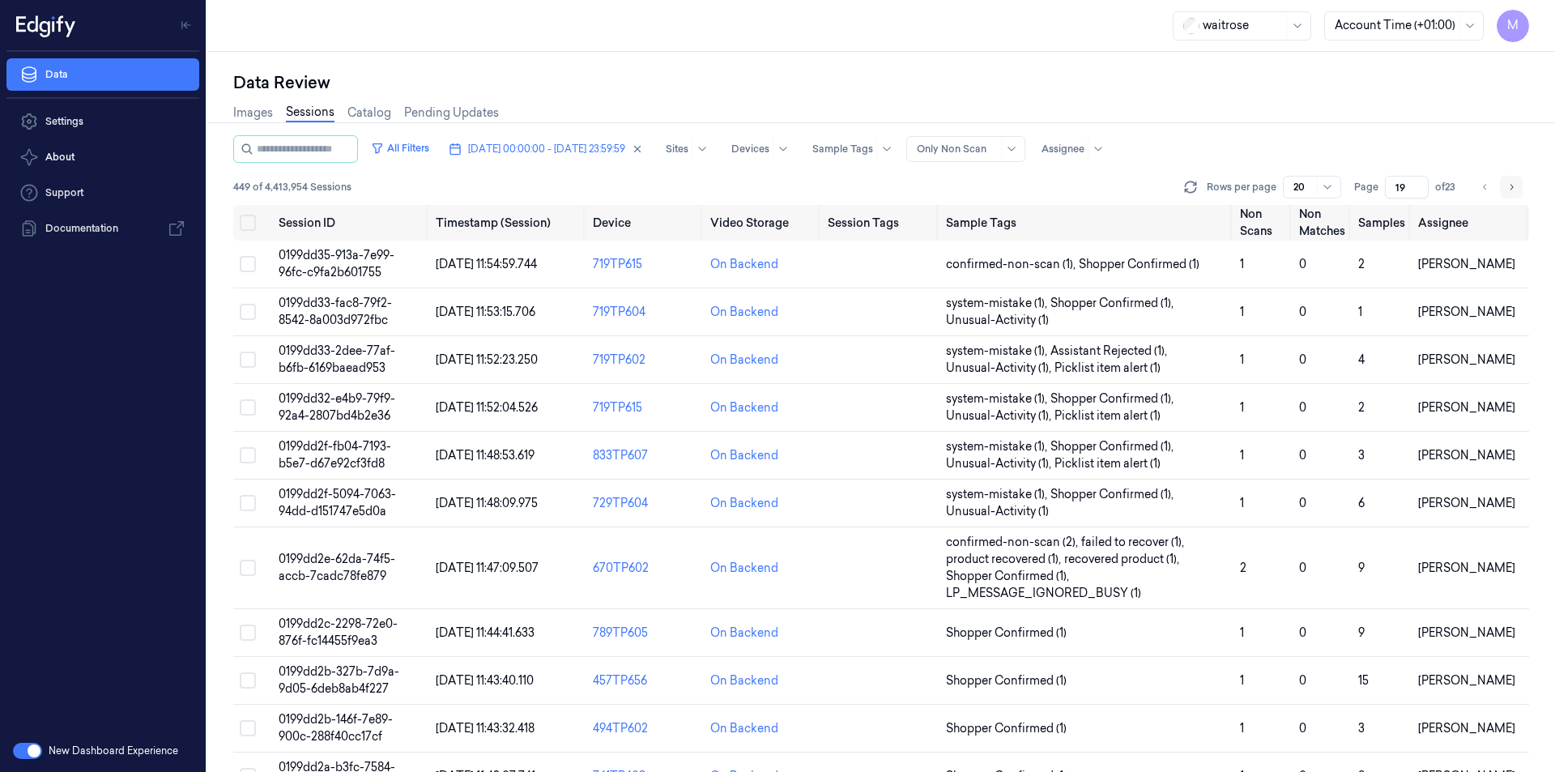
click at [1509, 185] on icon "Go to next page" at bounding box center [1511, 187] width 10 height 13
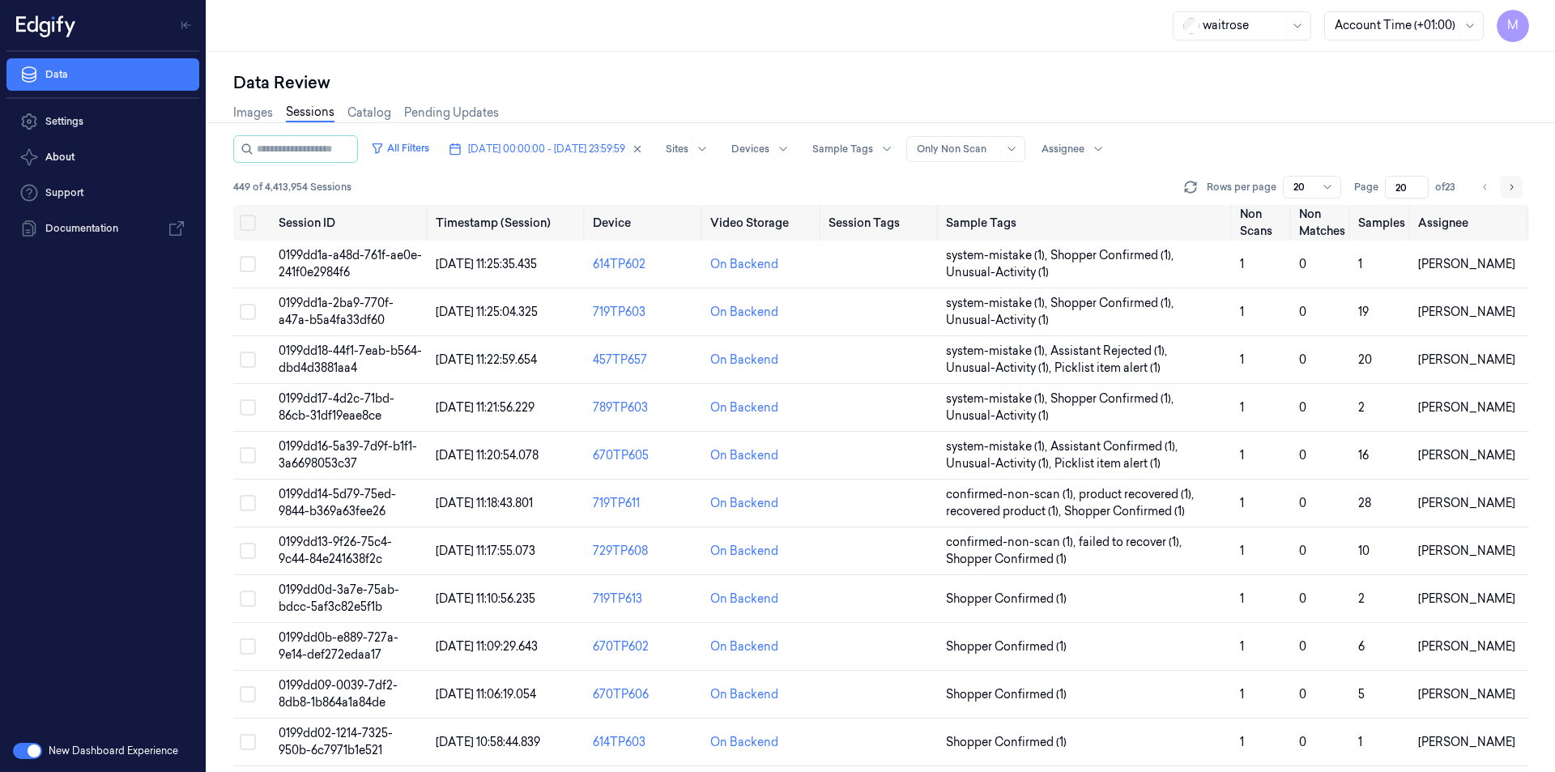
click at [1509, 185] on icon "Go to next page" at bounding box center [1511, 187] width 10 height 13
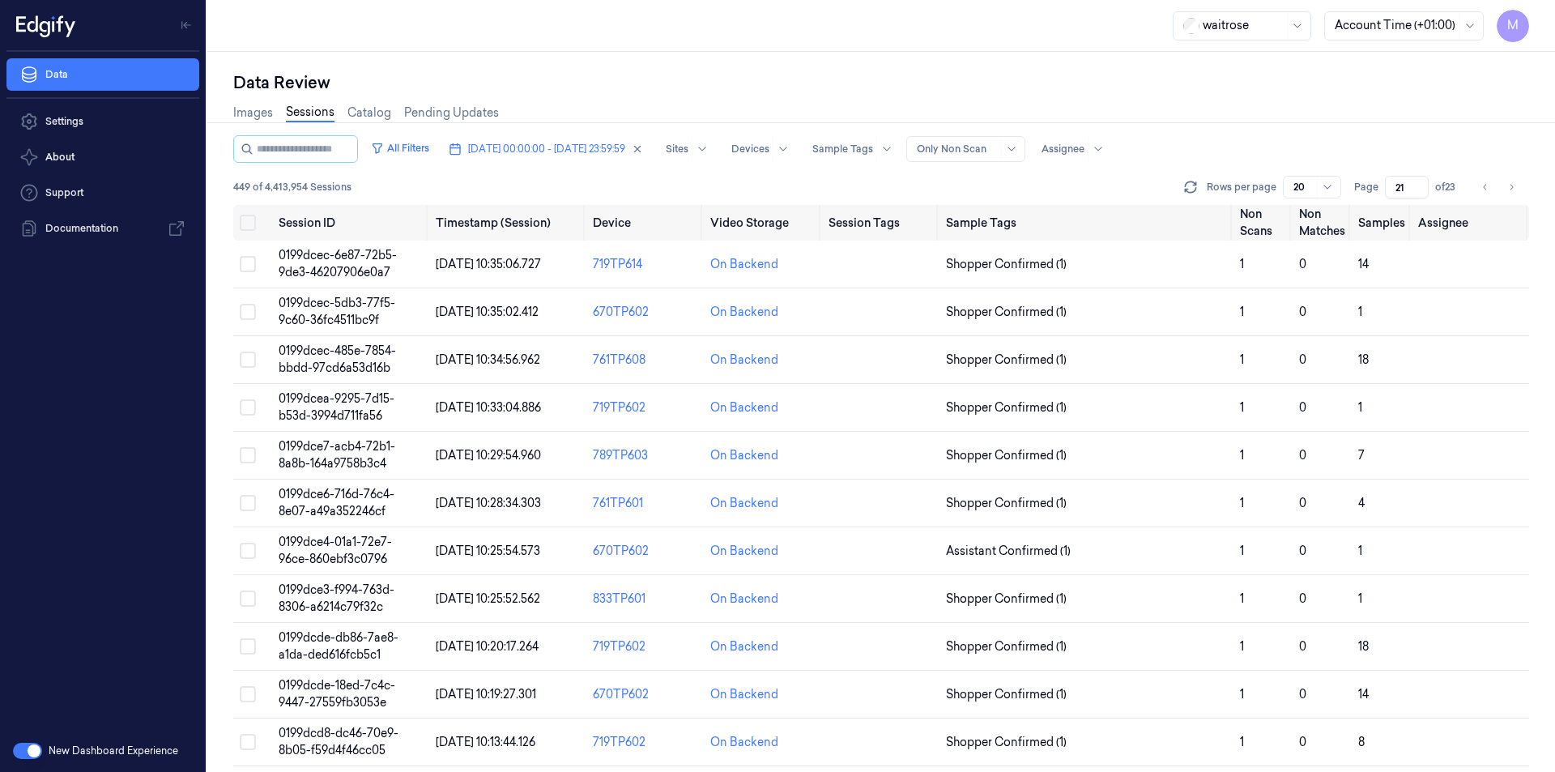
click at [1335, 72] on div "Data Review" at bounding box center [881, 82] width 1296 height 23
click at [1495, 189] on button "Go to previous page" at bounding box center [1485, 187] width 23 height 23
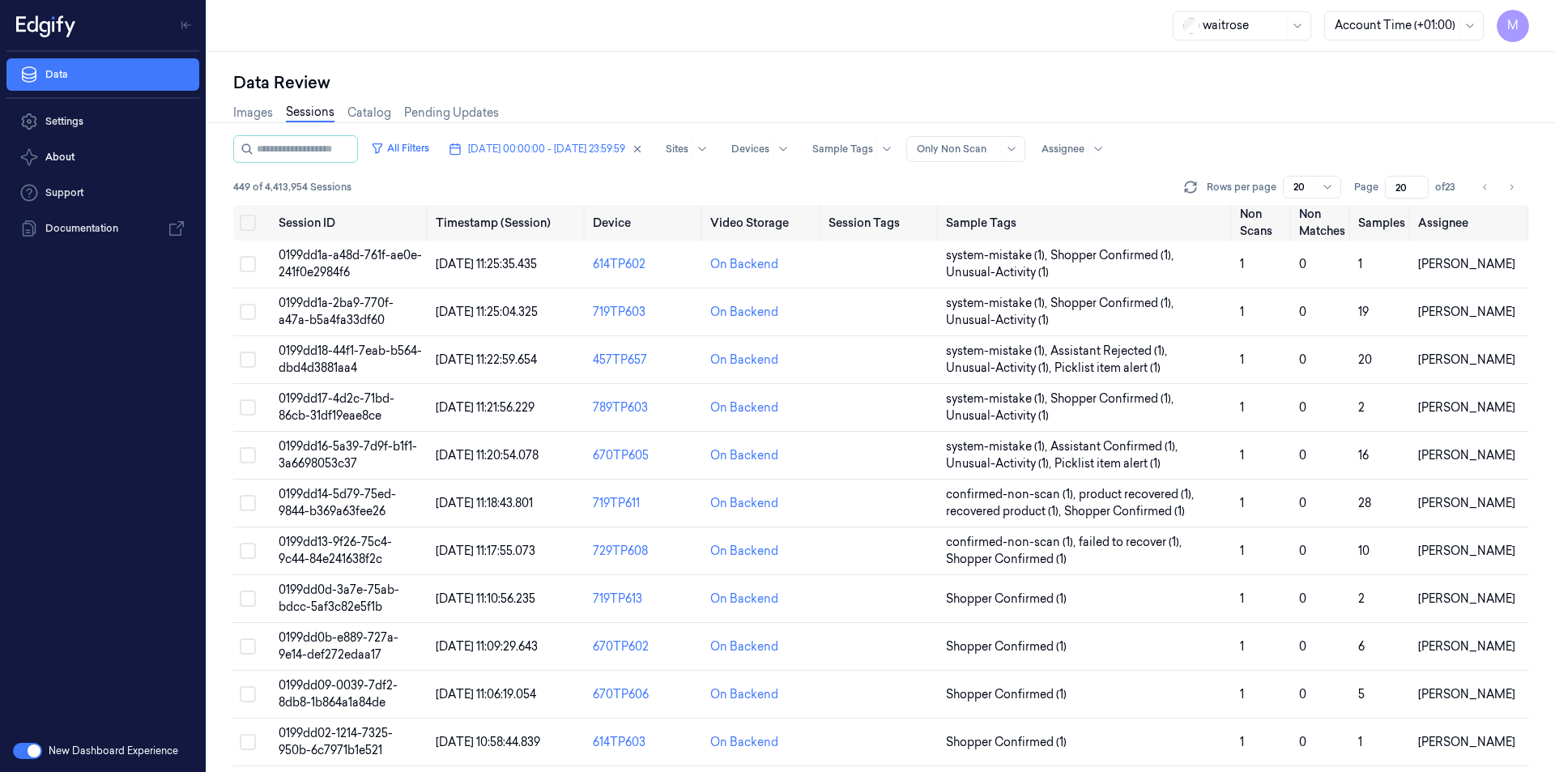
click at [1365, 95] on div "Images Sessions Catalog Pending Updates" at bounding box center [881, 114] width 1296 height 41
click at [1506, 184] on icon "Go to next page" at bounding box center [1511, 187] width 10 height 13
type input "21"
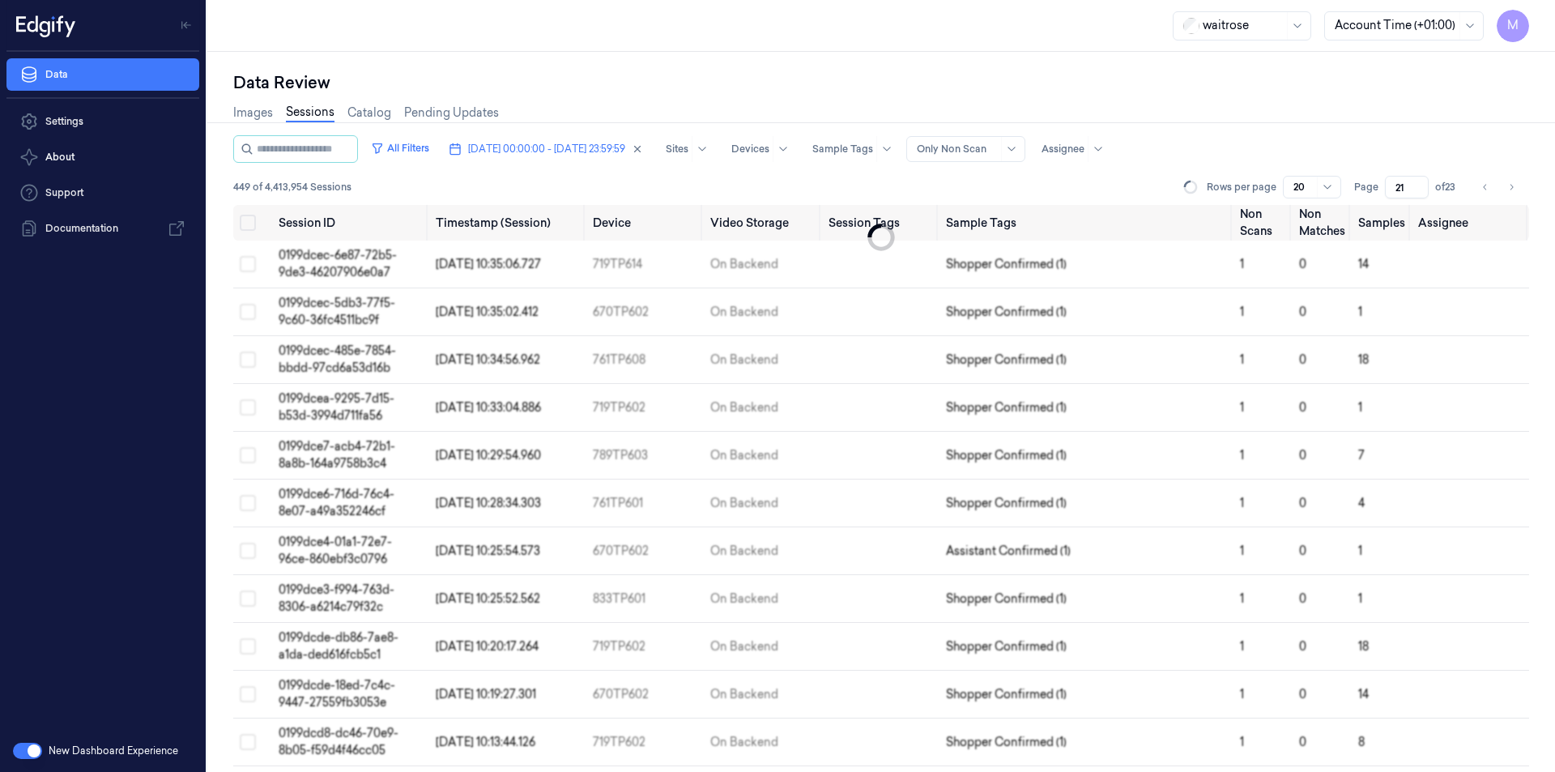
click at [624, 53] on div "Data Review Images Sessions Catalog Pending Updates All Filters [DATE] 00:00:00…" at bounding box center [881, 412] width 1348 height 720
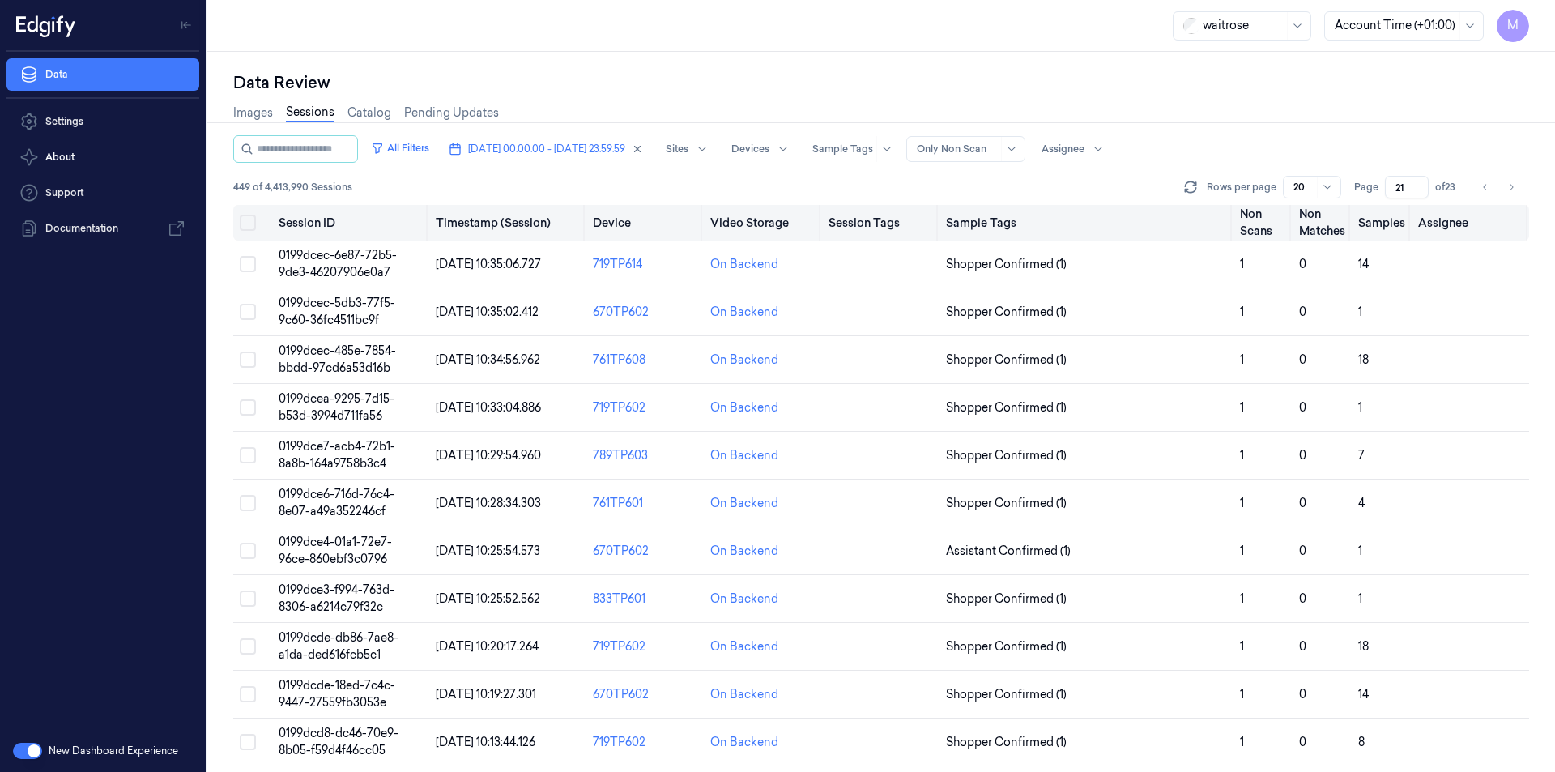
click at [245, 223] on button "Select all" at bounding box center [248, 223] width 16 height 16
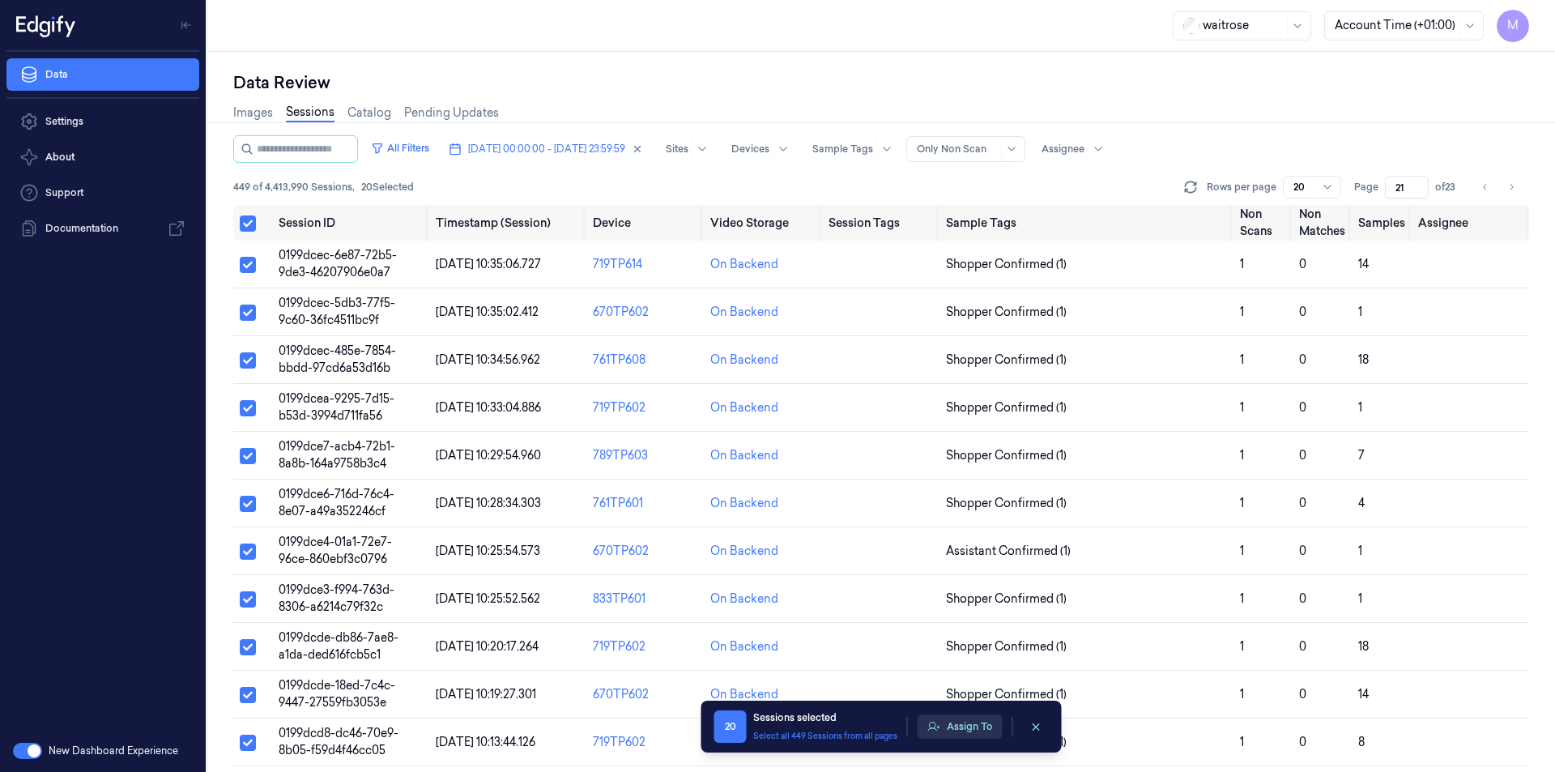
click at [979, 722] on button "Assign To" at bounding box center [960, 726] width 85 height 24
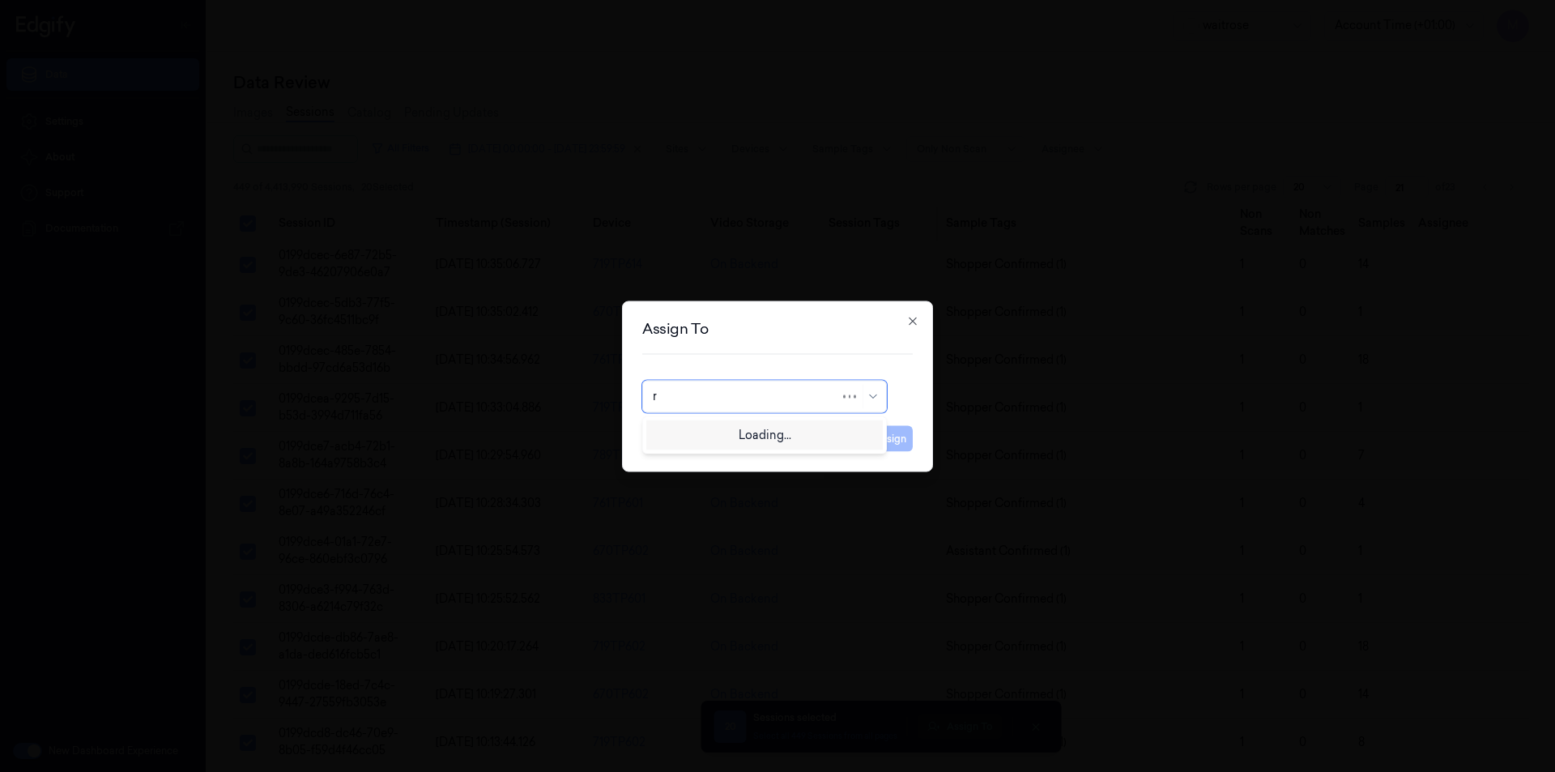
type input "ro"
click at [720, 432] on div "[PERSON_NAME]" at bounding box center [701, 432] width 97 height 17
click at [887, 445] on button "Assign" at bounding box center [890, 438] width 45 height 26
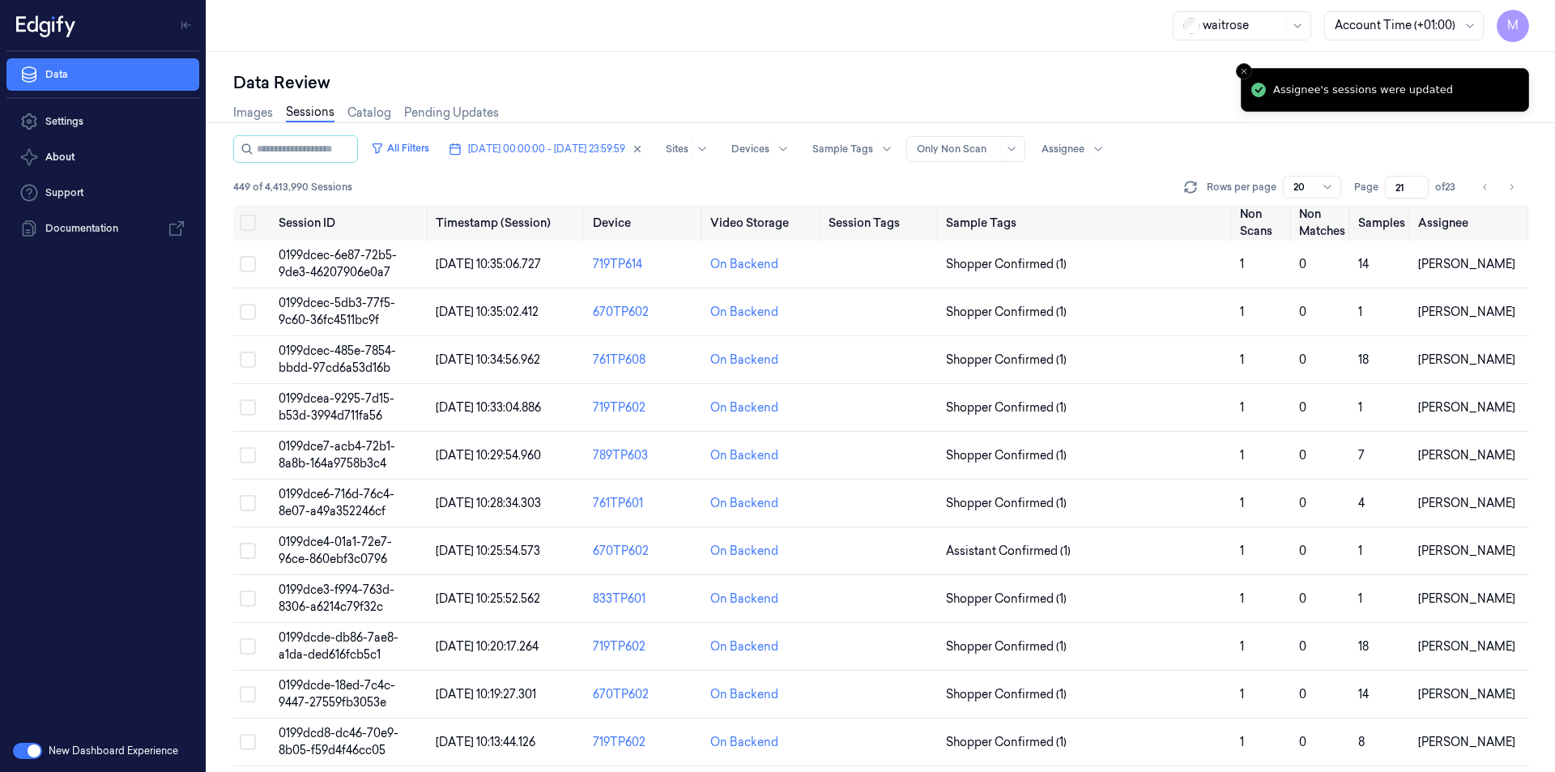
click at [779, 78] on div "Data Review" at bounding box center [881, 82] width 1296 height 23
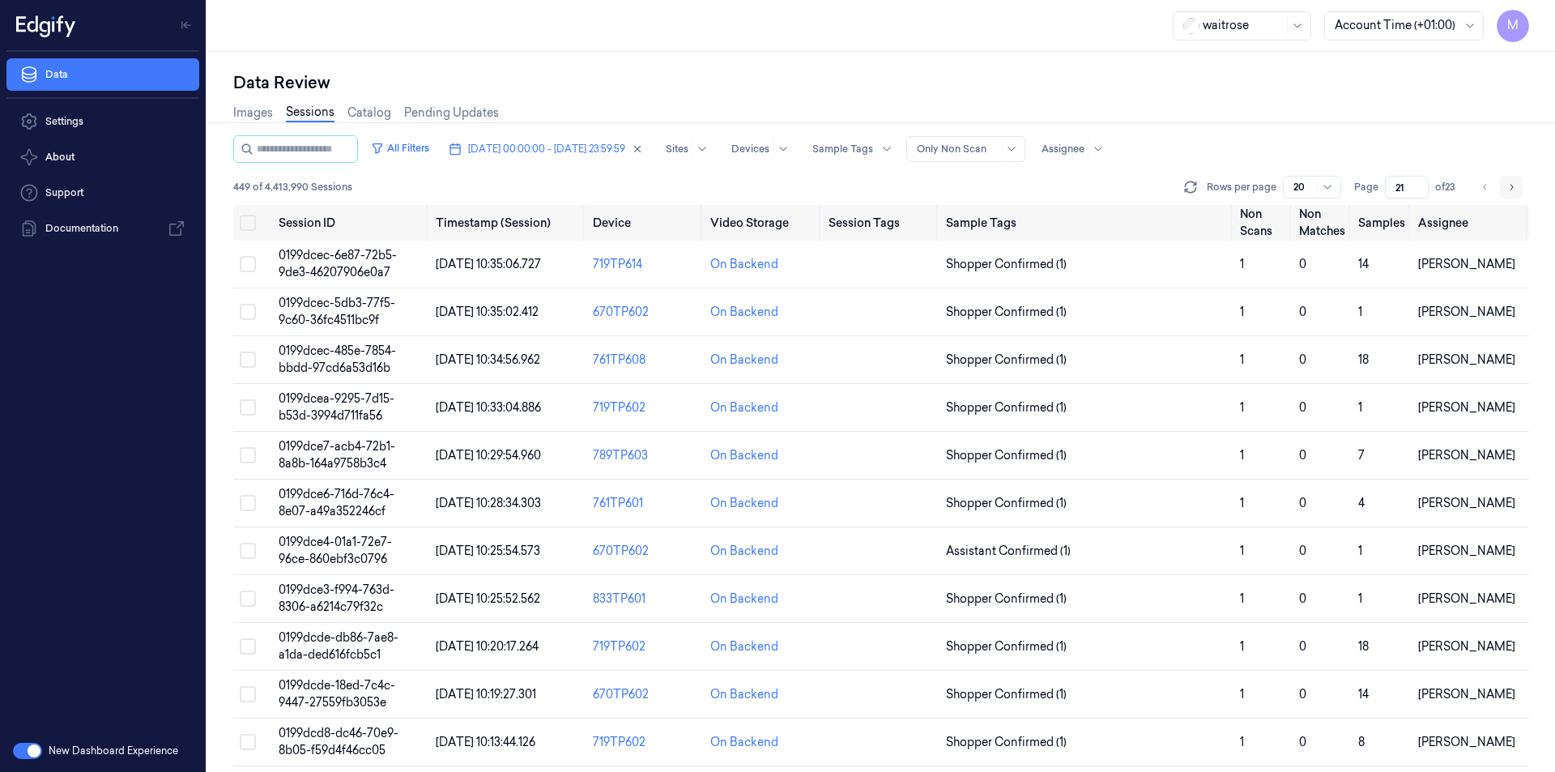
click at [1515, 182] on icon "Go to next page" at bounding box center [1511, 187] width 10 height 13
type input "22"
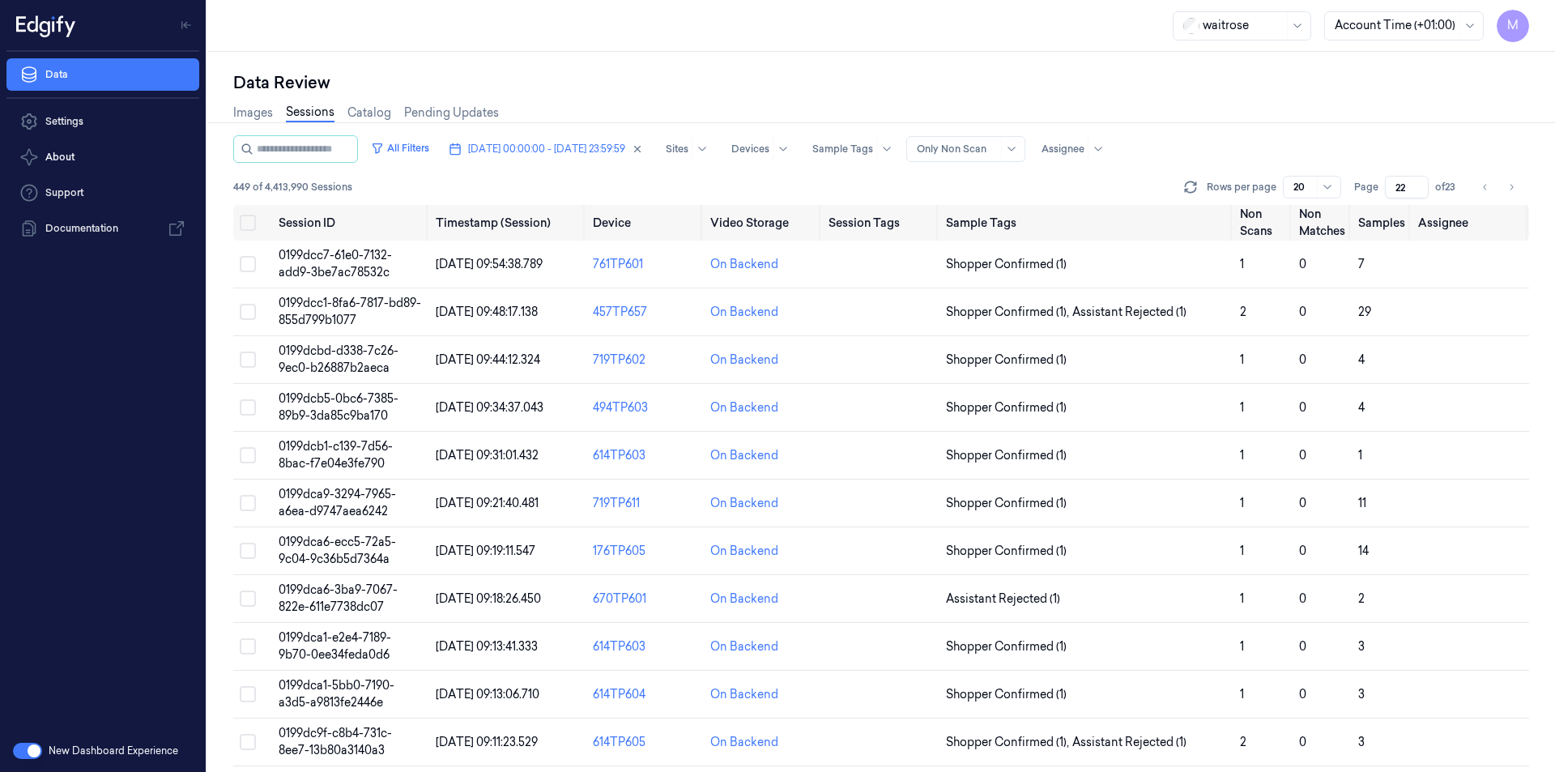
click at [683, 75] on div "Data Review" at bounding box center [881, 82] width 1296 height 23
click at [250, 226] on button "Select all" at bounding box center [248, 223] width 16 height 16
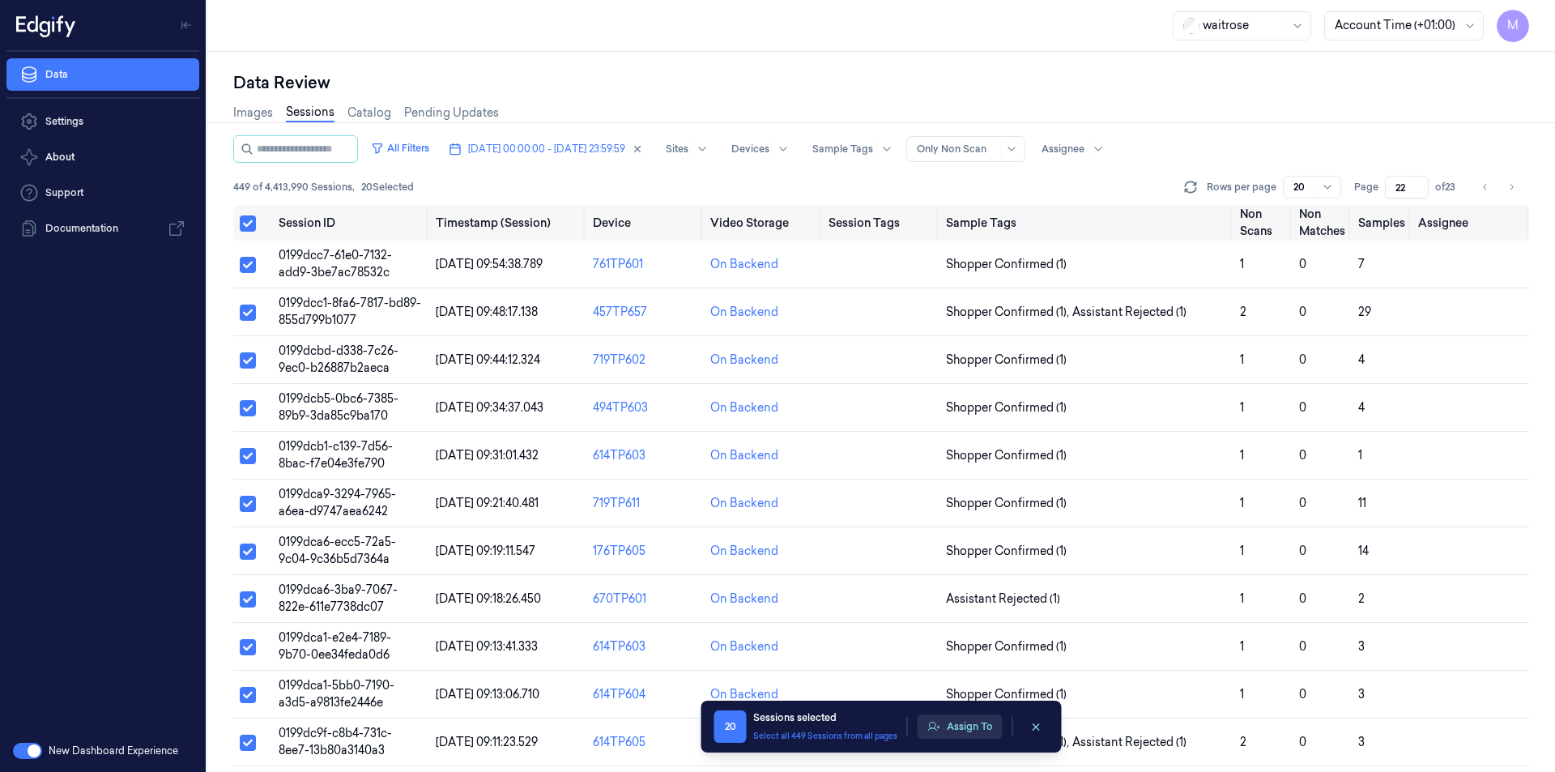
click at [986, 724] on button "Assign To" at bounding box center [960, 726] width 85 height 24
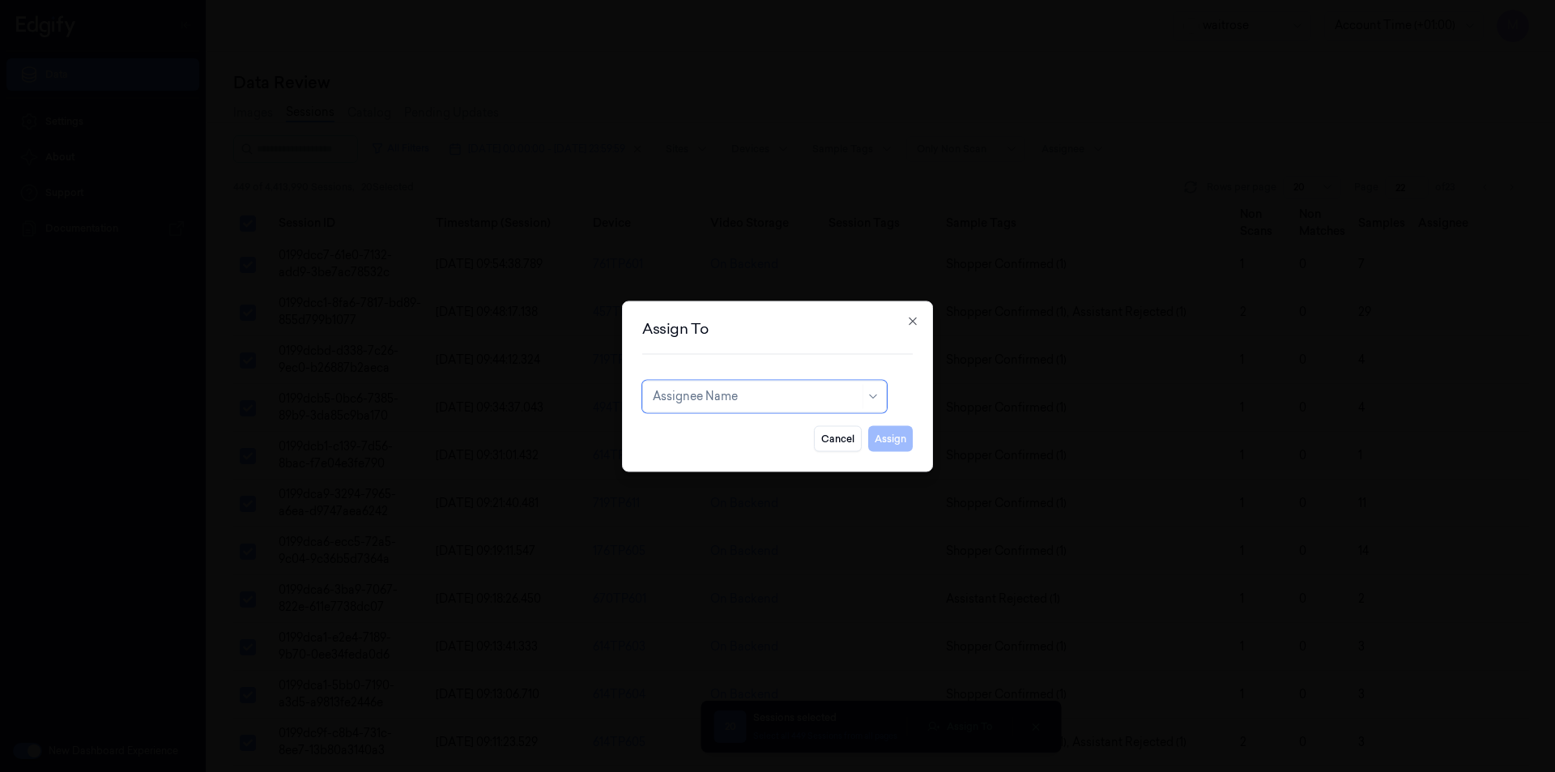
click at [756, 398] on div at bounding box center [756, 396] width 207 height 17
type input "var"
click at [727, 467] on div "[PERSON_NAME] g" at bounding box center [765, 459] width 224 height 17
click at [889, 441] on button "Assign" at bounding box center [890, 438] width 45 height 26
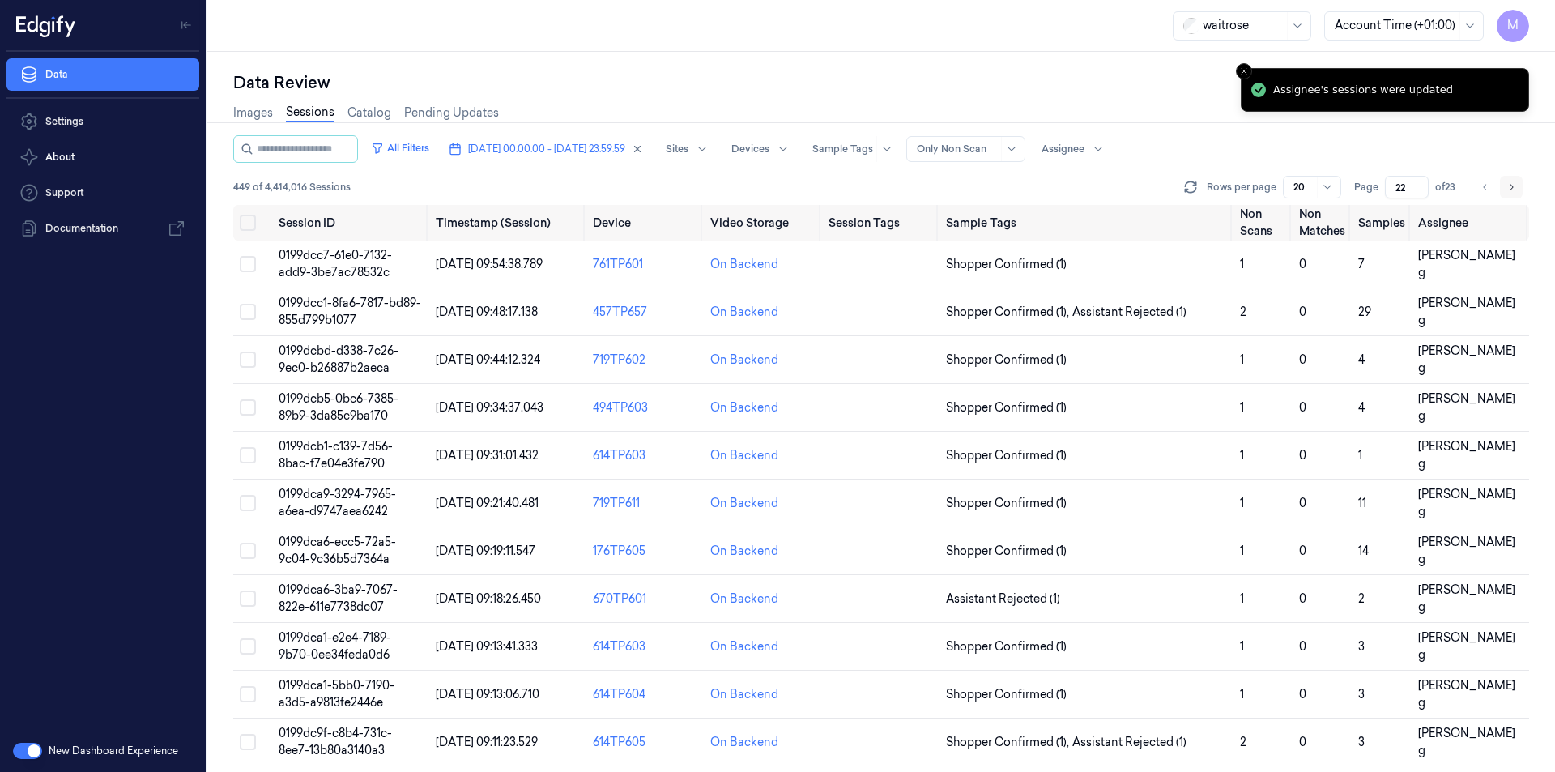
click at [1504, 188] on button "Go to next page" at bounding box center [1511, 187] width 23 height 23
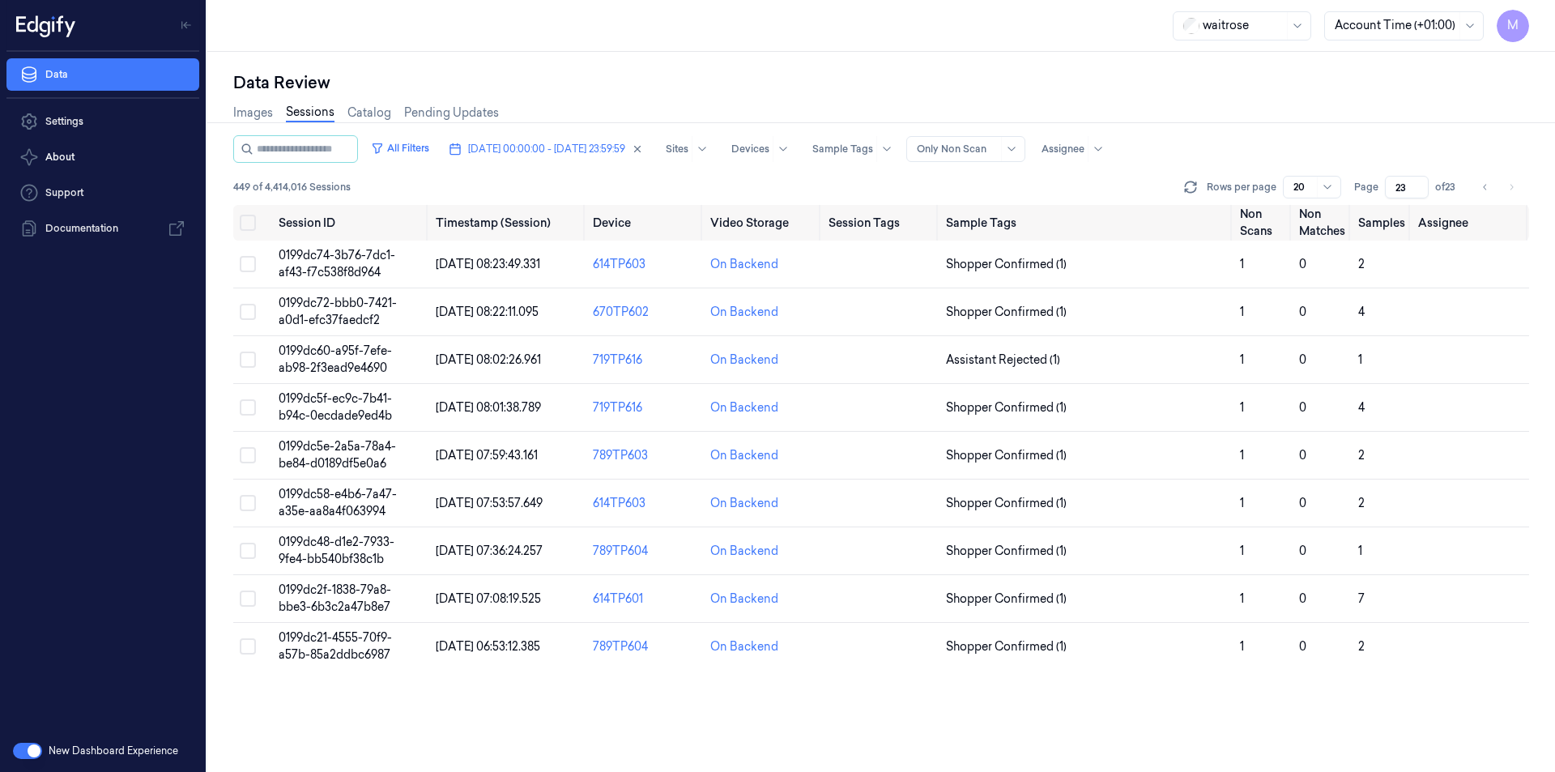
click at [889, 29] on div "waitrose Account Time (+01:00) M" at bounding box center [881, 26] width 1348 height 52
click at [1148, 113] on div "Images Sessions Catalog Pending Updates" at bounding box center [881, 114] width 1296 height 41
click at [1478, 191] on button "Go to previous page" at bounding box center [1485, 187] width 23 height 23
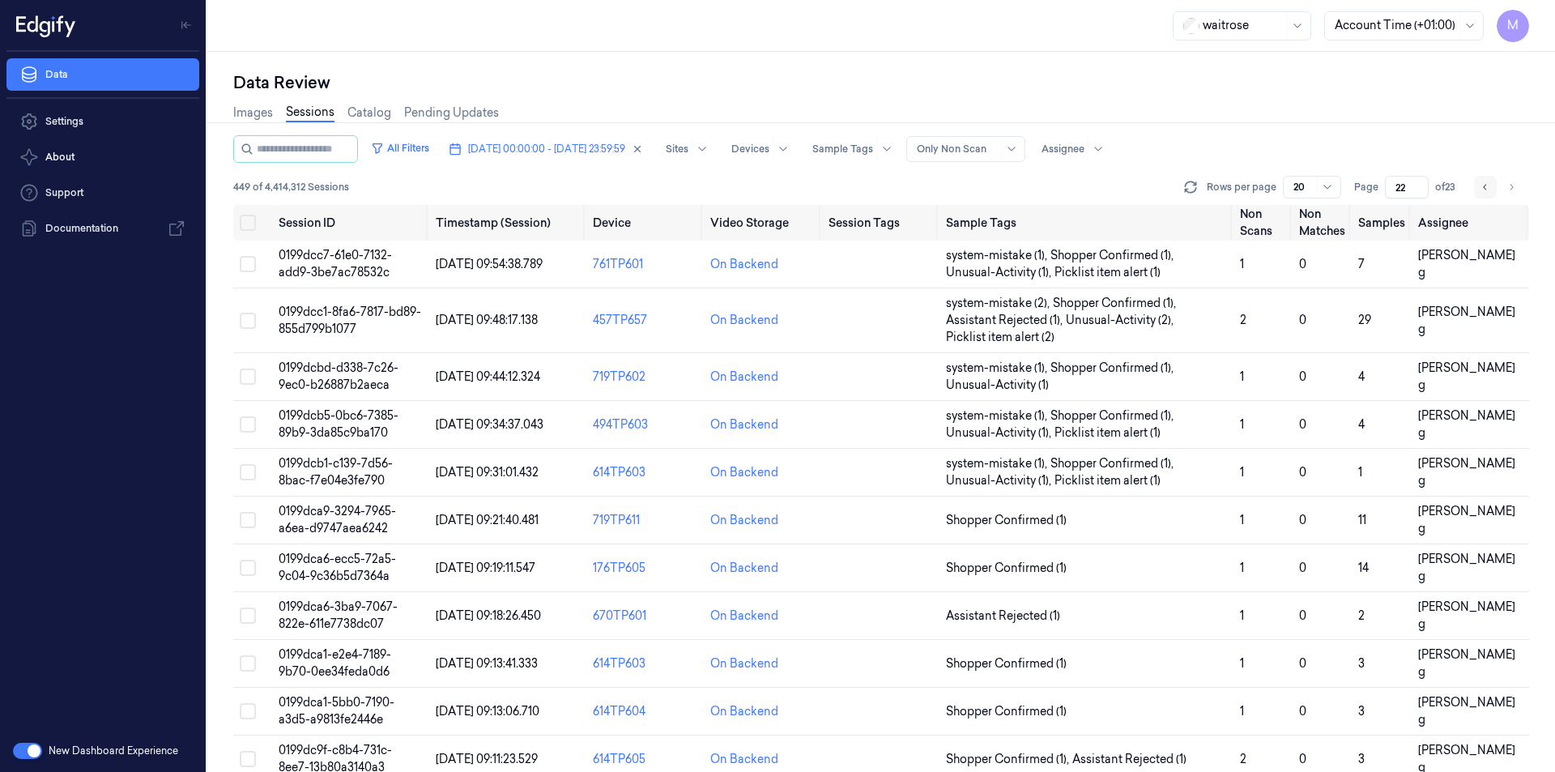
click at [1478, 191] on button "Go to previous page" at bounding box center [1485, 187] width 23 height 23
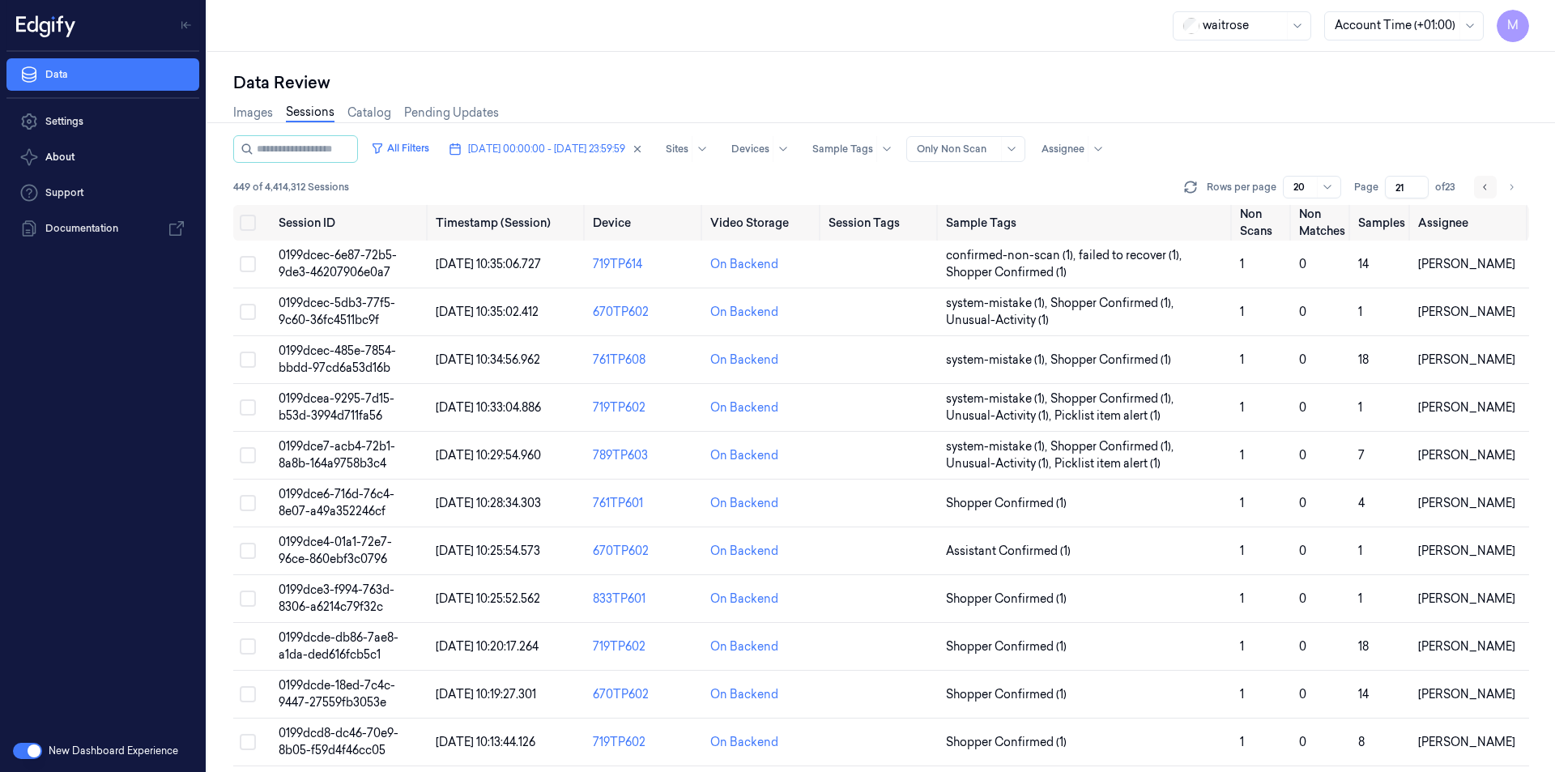
click at [1478, 191] on button "Go to previous page" at bounding box center [1485, 187] width 23 height 23
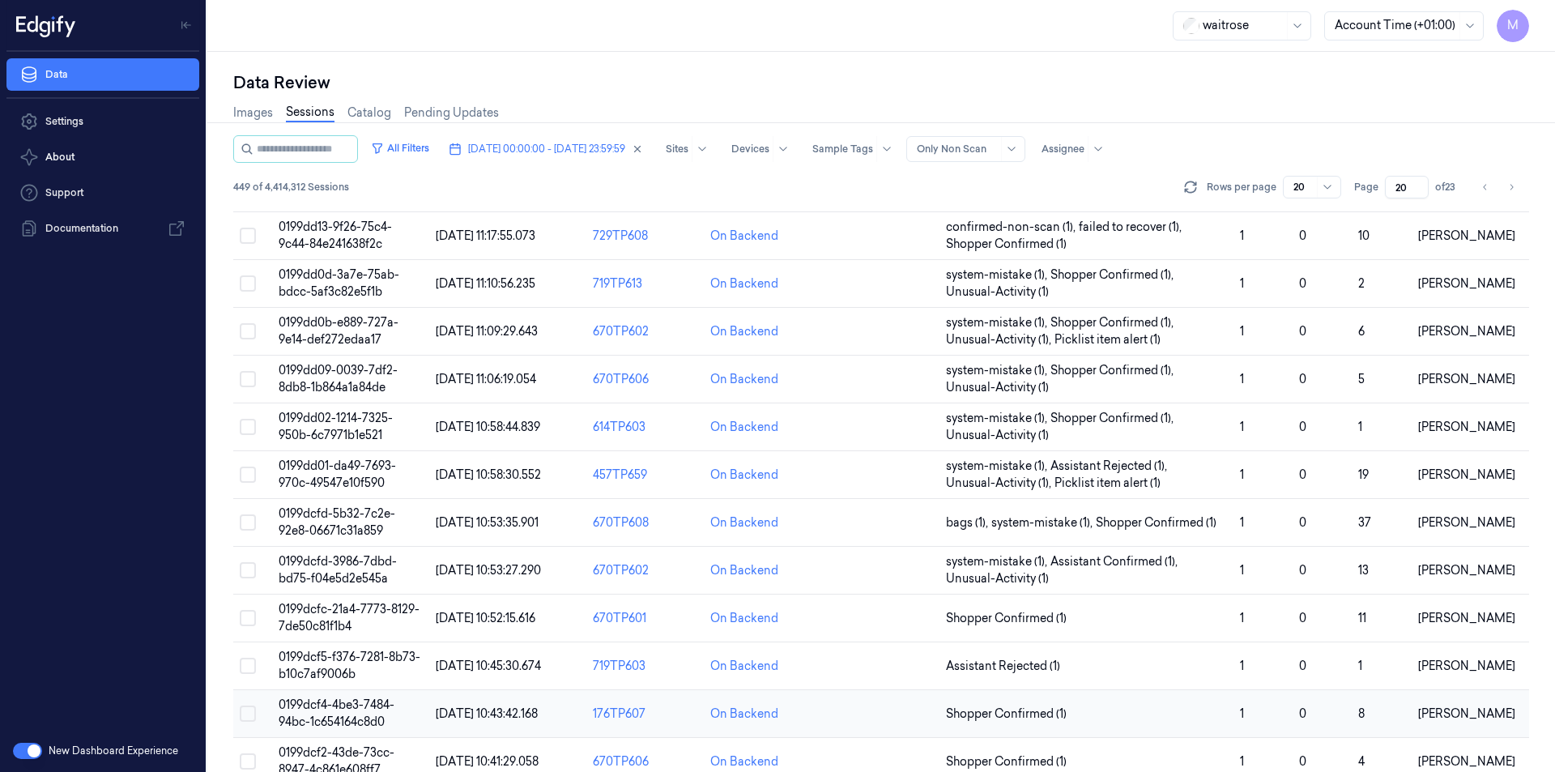
scroll to position [113, 0]
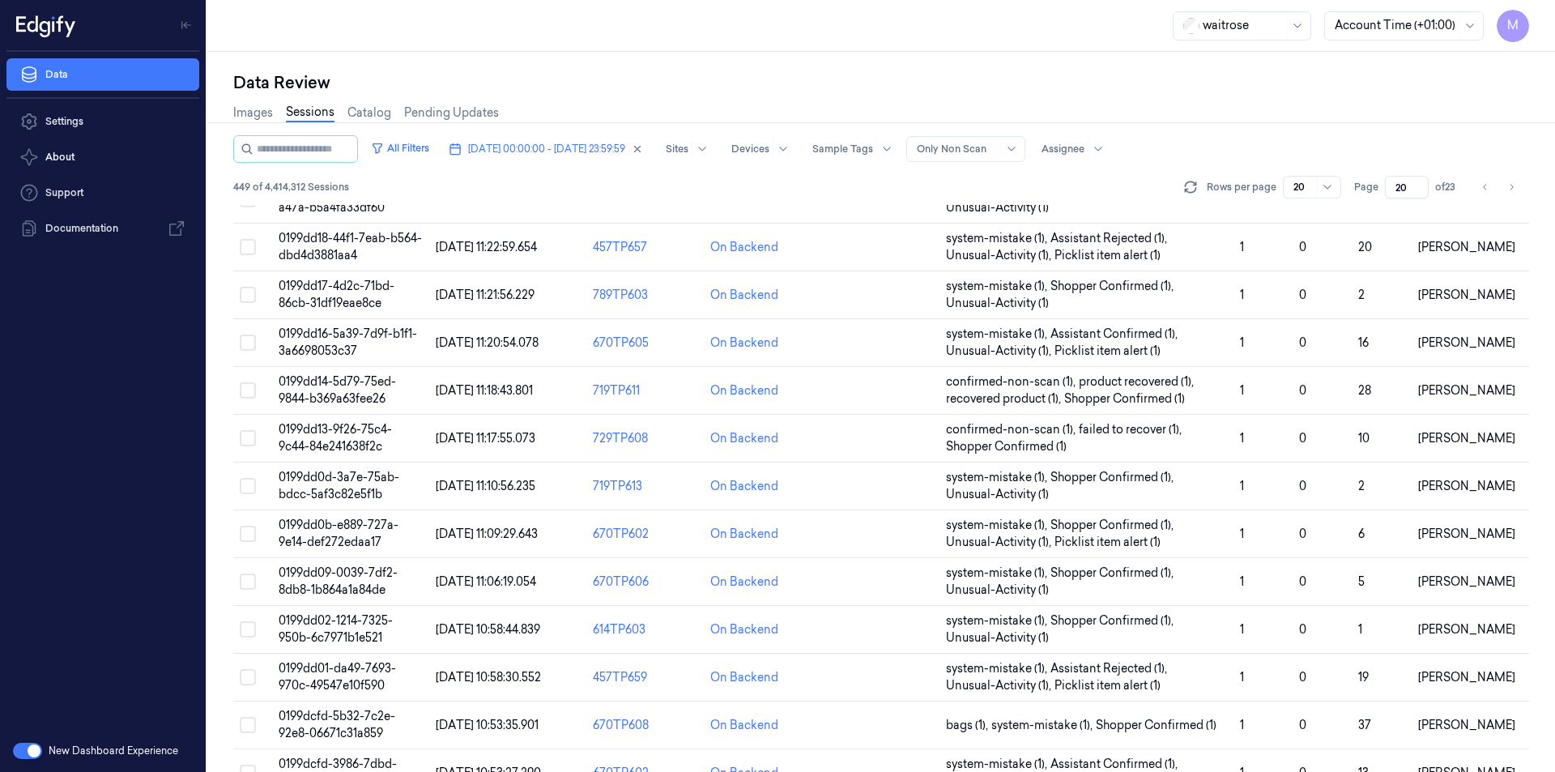
click at [1526, 185] on div "Rows per page 20 Page 20 of 23" at bounding box center [1355, 187] width 348 height 23
click at [1516, 187] on button "Go to next page" at bounding box center [1511, 187] width 23 height 23
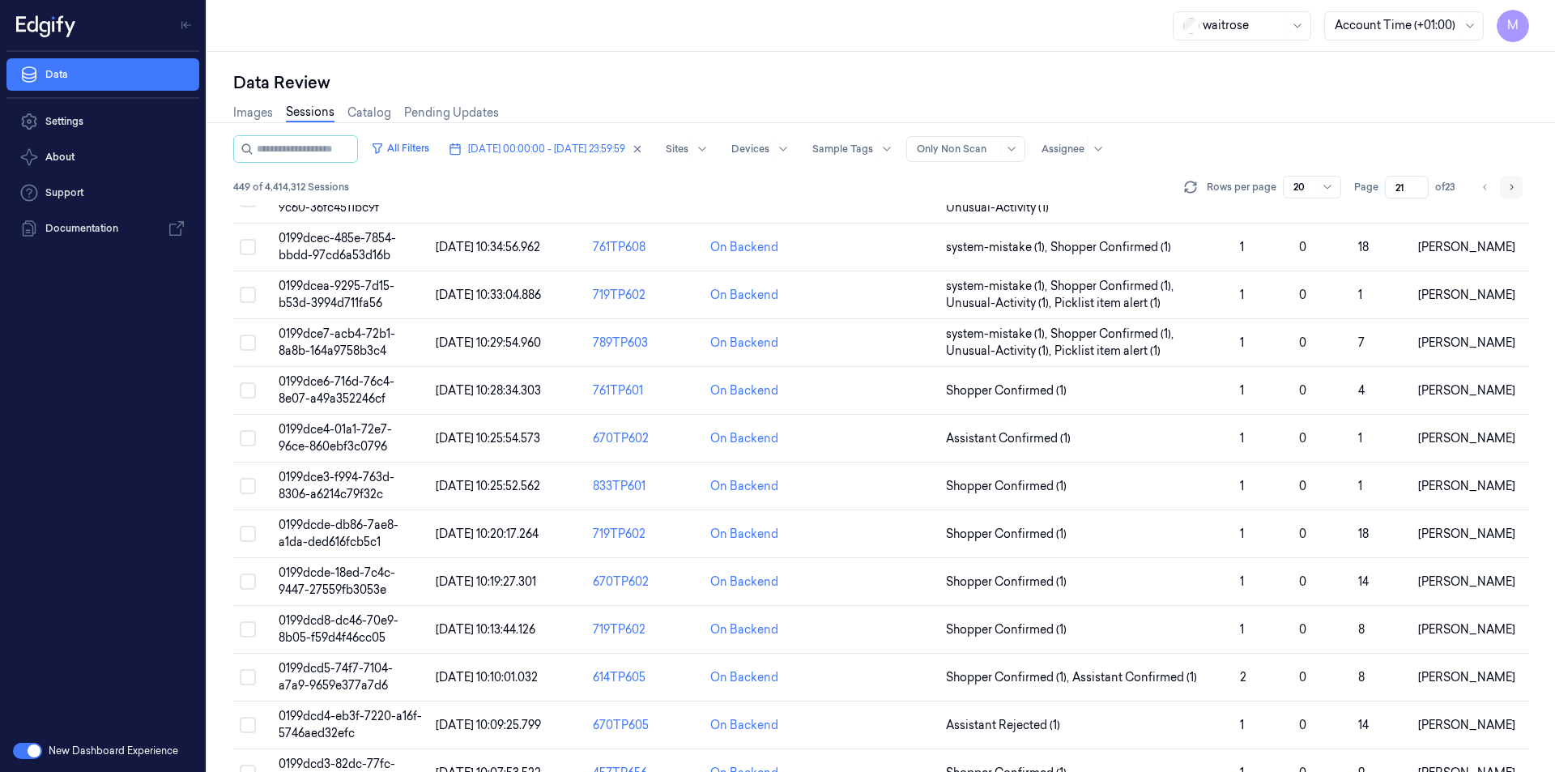
click at [1517, 188] on button "Go to next page" at bounding box center [1511, 187] width 23 height 23
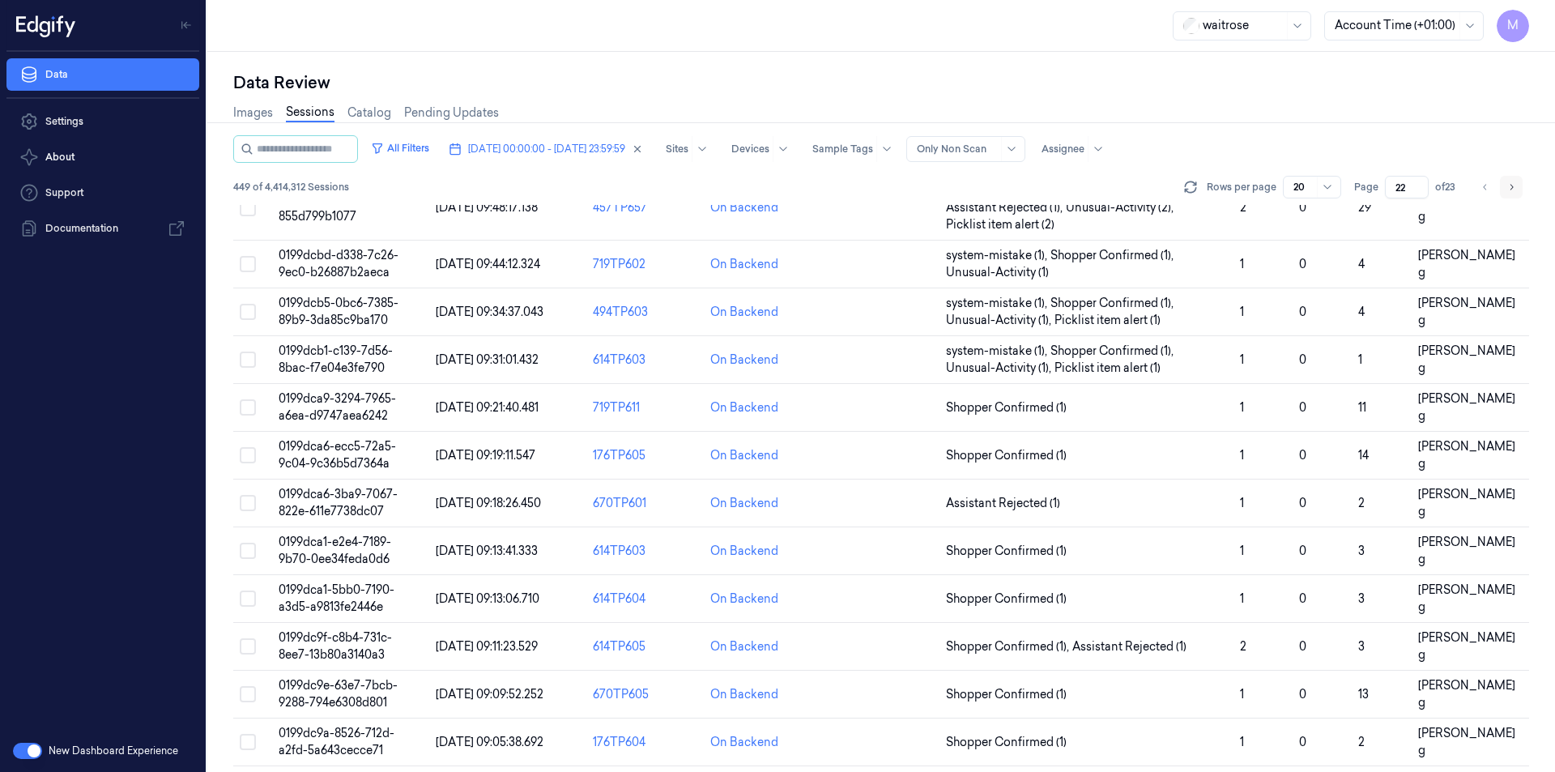
click at [1517, 188] on button "Go to next page" at bounding box center [1511, 187] width 23 height 23
type input "23"
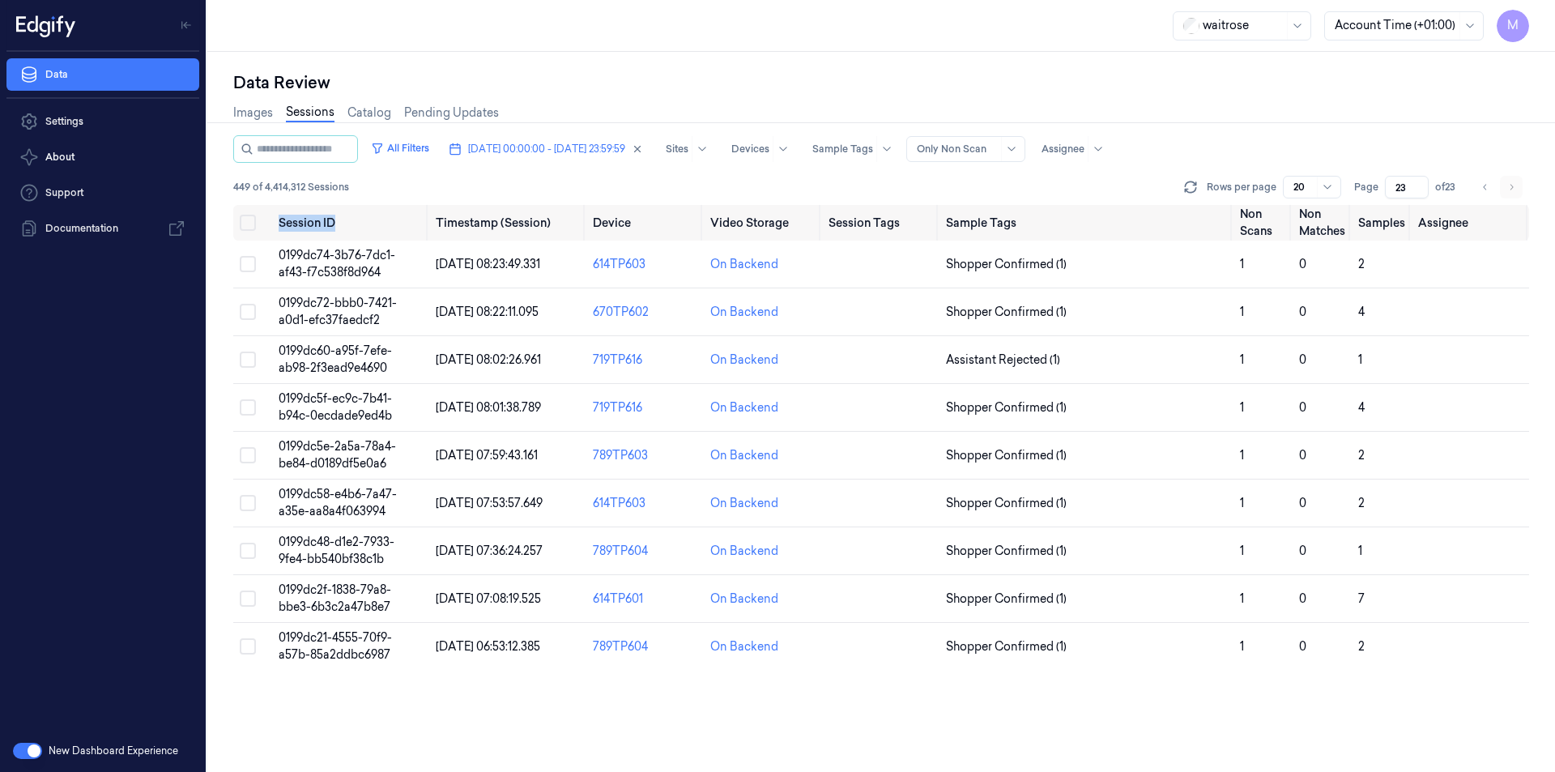
click at [1517, 188] on li "pagination" at bounding box center [1511, 187] width 23 height 23
click at [1410, 138] on div "All Filters [DATE] 00:00:00 - [DATE] 23:59:59 Sites Devices Sample Tags Alert T…" at bounding box center [881, 149] width 1296 height 28
click at [251, 223] on button "Select all" at bounding box center [248, 223] width 16 height 16
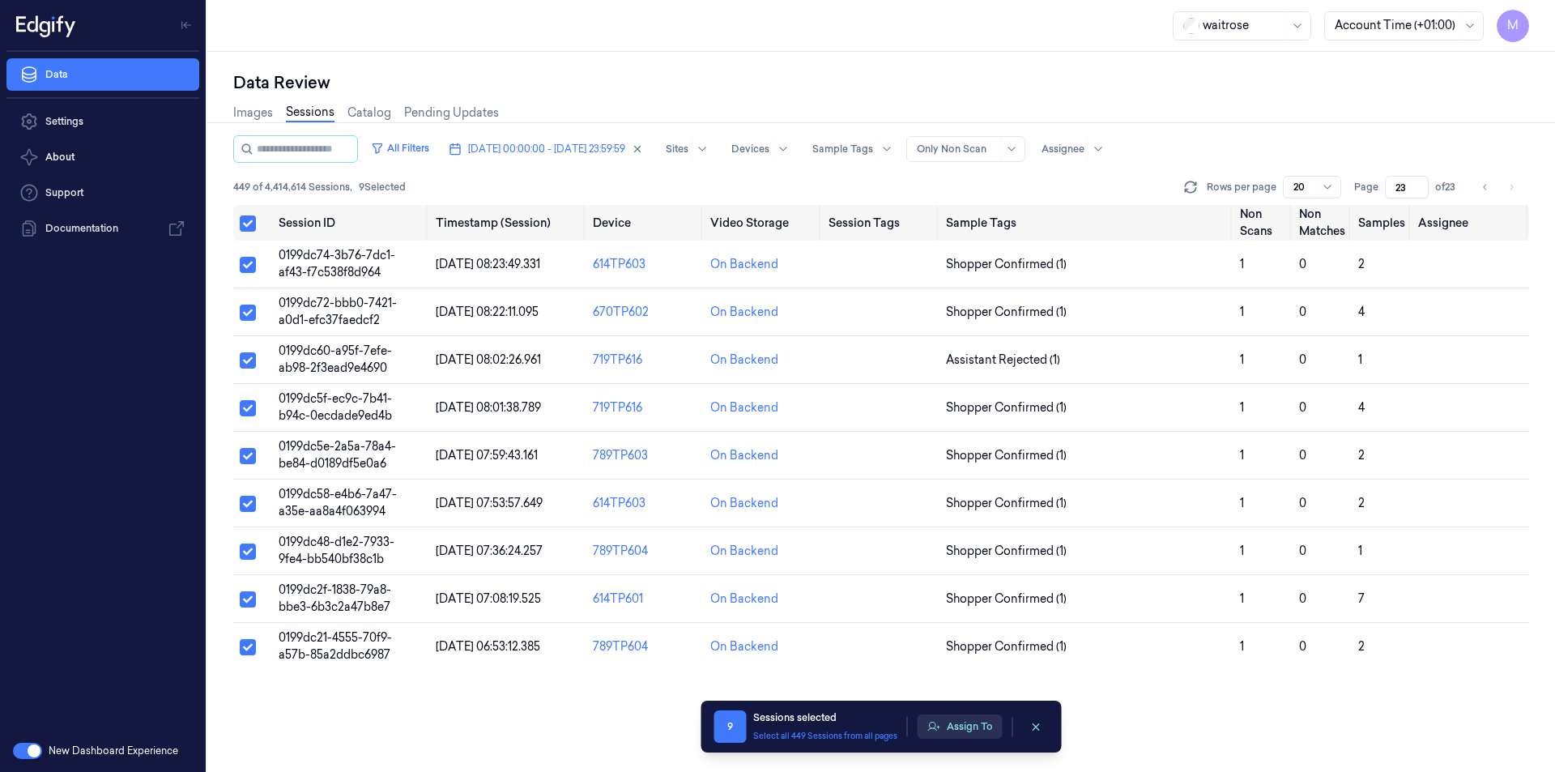
click at [958, 721] on button "Assign To" at bounding box center [960, 726] width 85 height 24
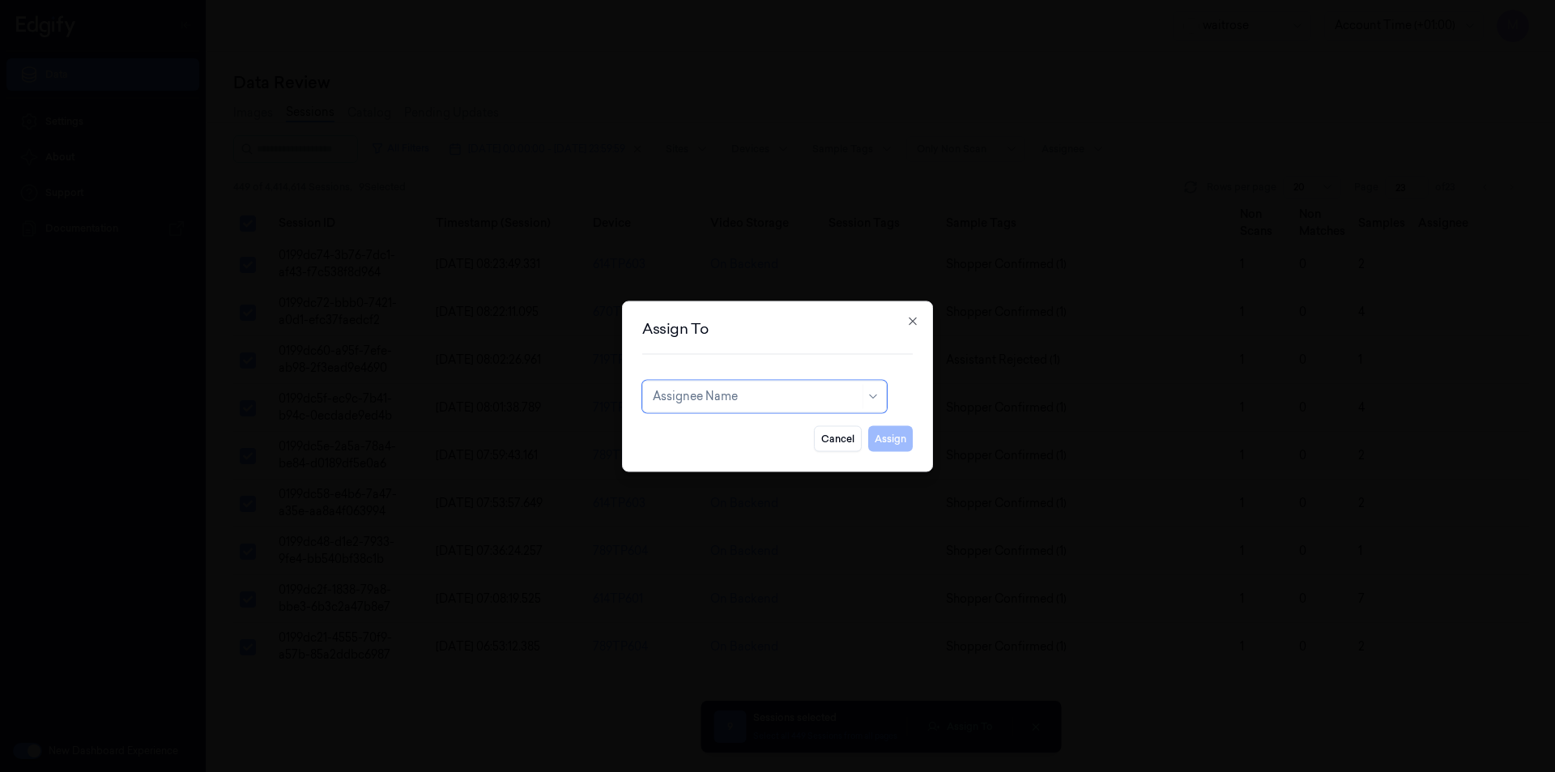
click at [825, 402] on div at bounding box center [756, 396] width 207 height 17
type input "ank"
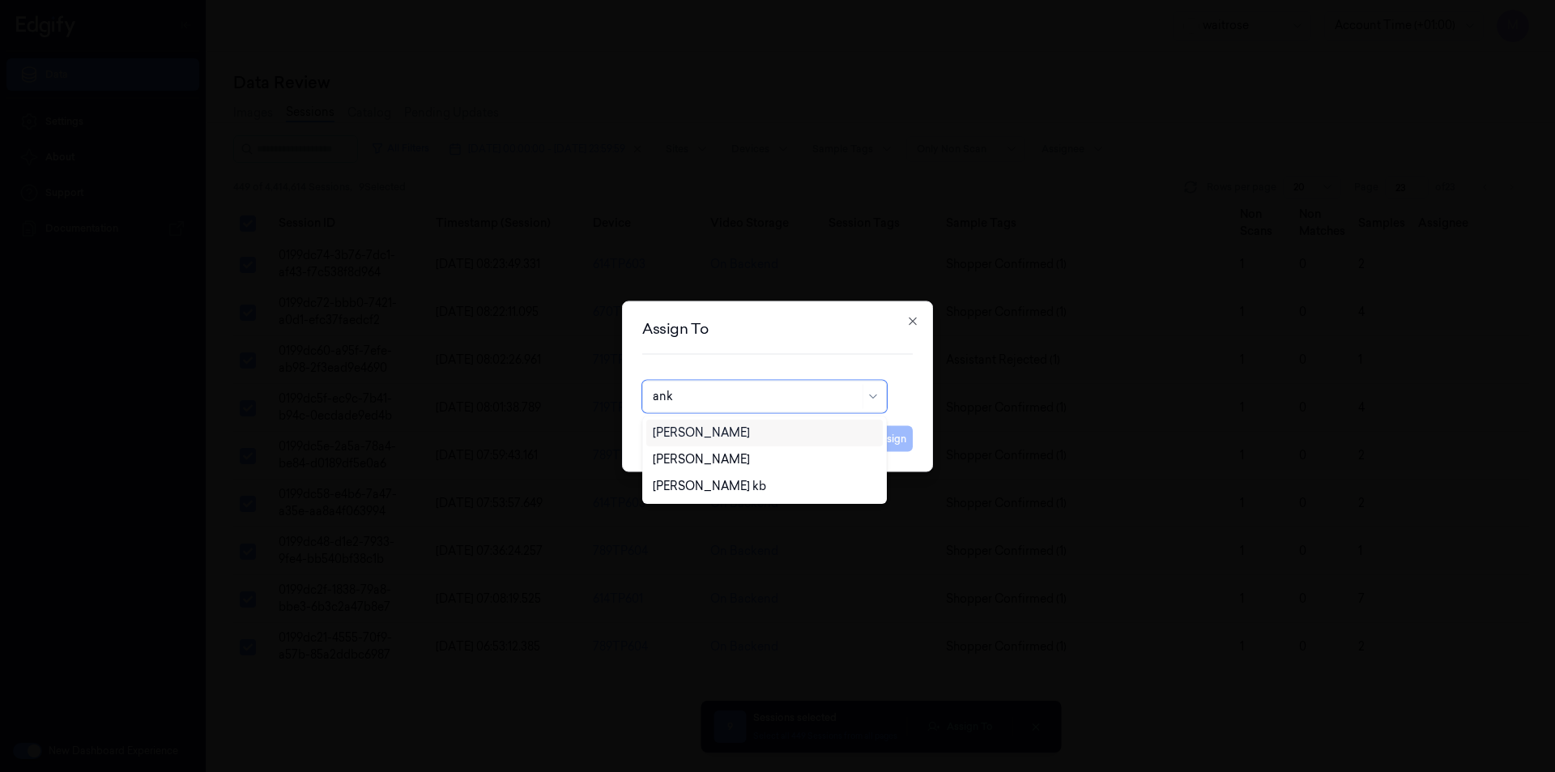
click at [709, 435] on div "[PERSON_NAME]" at bounding box center [701, 432] width 97 height 17
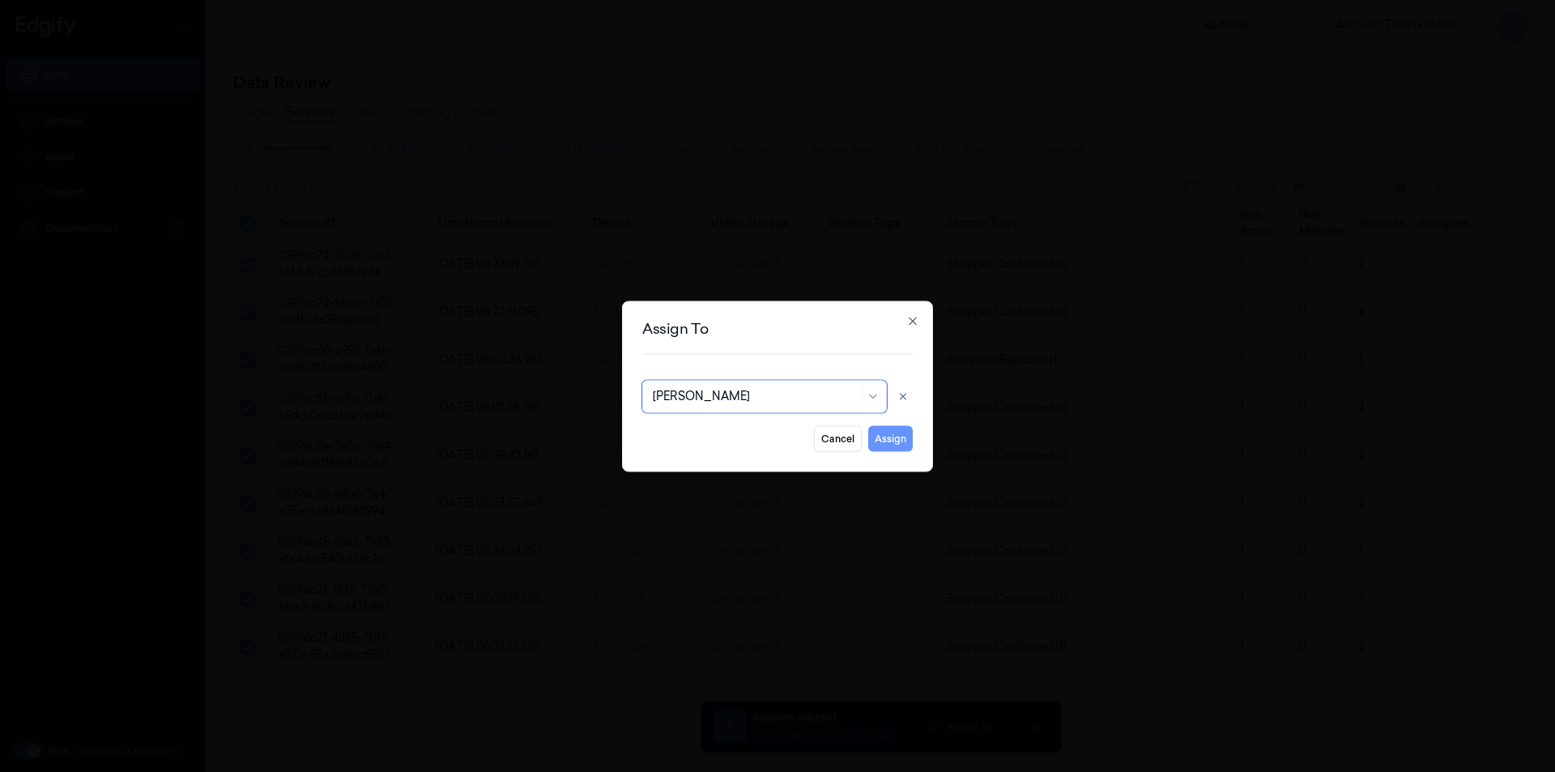
click at [884, 437] on button "Assign" at bounding box center [890, 438] width 45 height 26
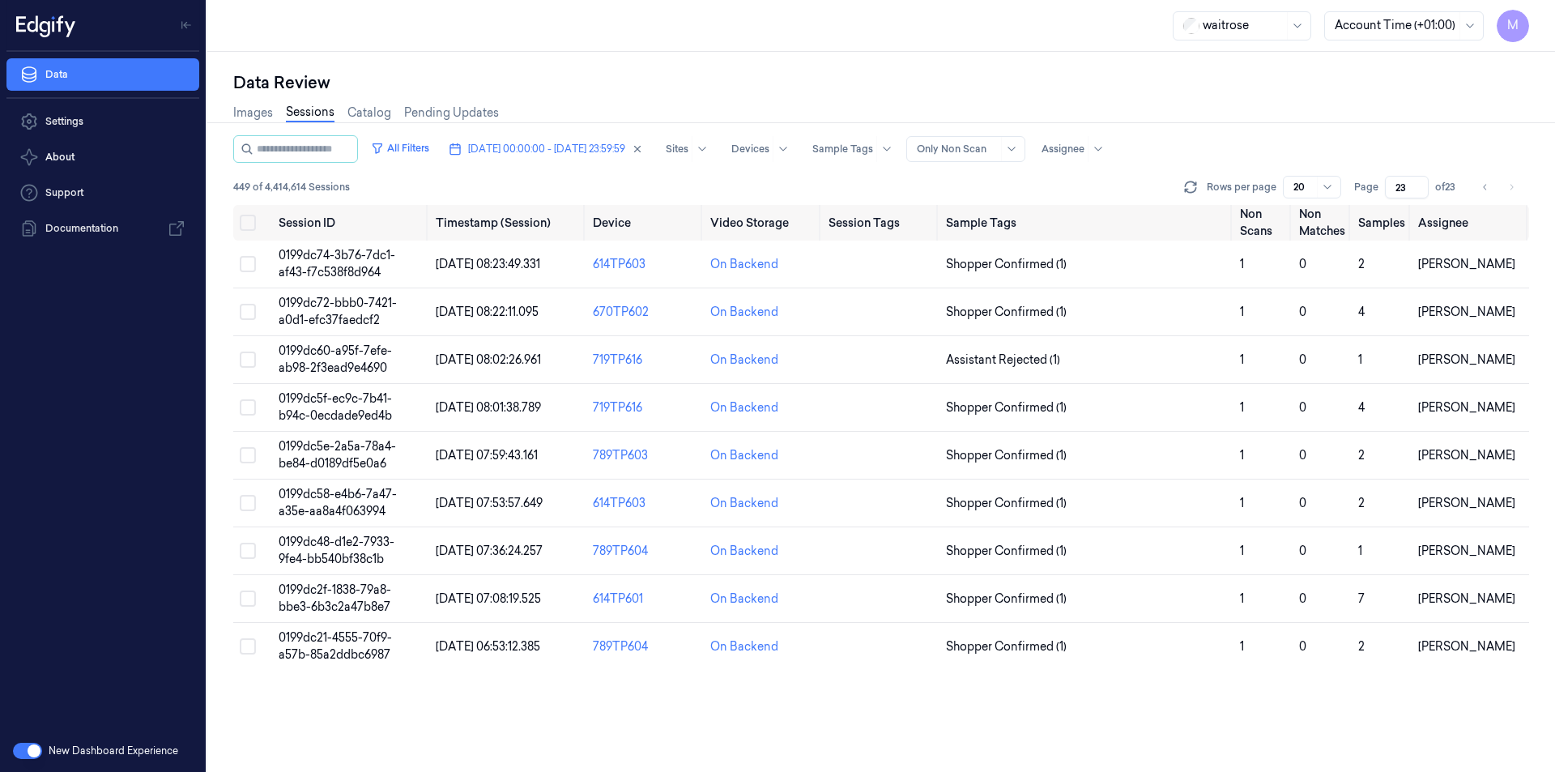
click at [1225, 115] on div "Images Sessions Catalog Pending Updates" at bounding box center [881, 114] width 1296 height 41
